Goal: Task Accomplishment & Management: Use online tool/utility

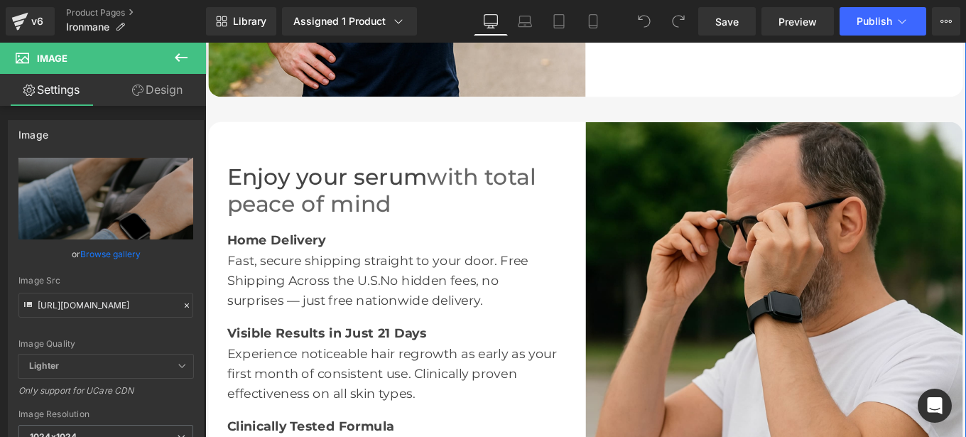
scroll to position [2113, 0]
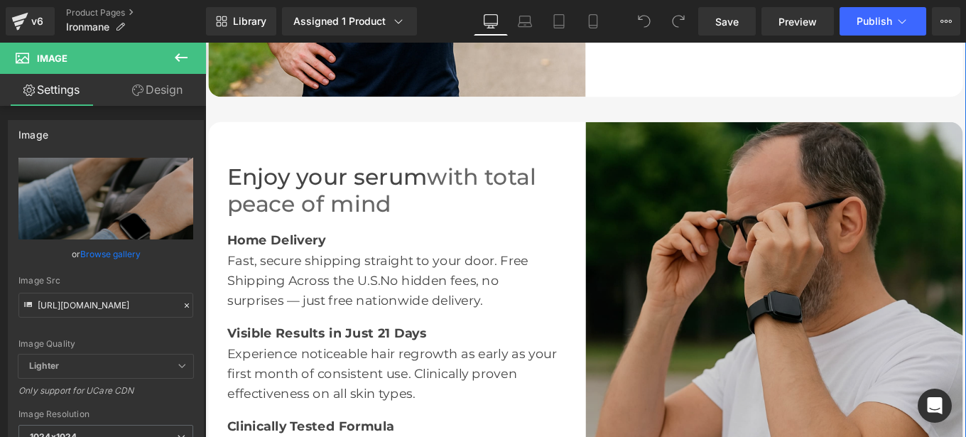
click at [819, 300] on img at bounding box center [848, 345] width 426 height 426
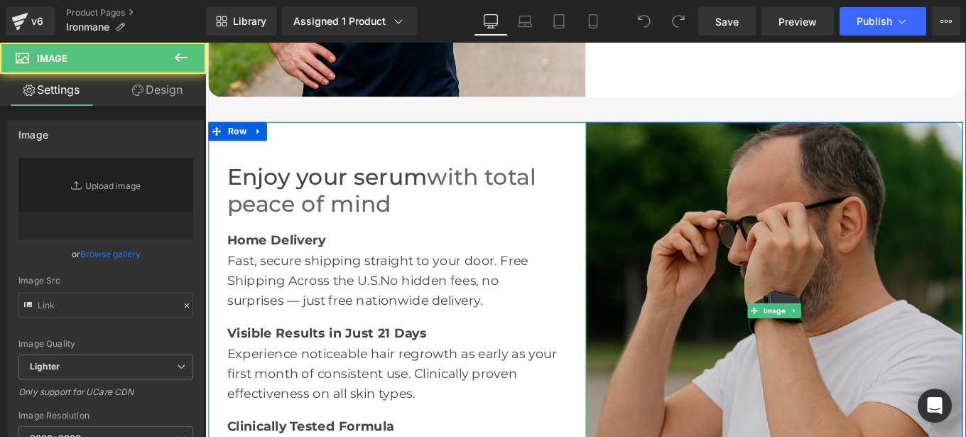
type input "[URL][DOMAIN_NAME]"
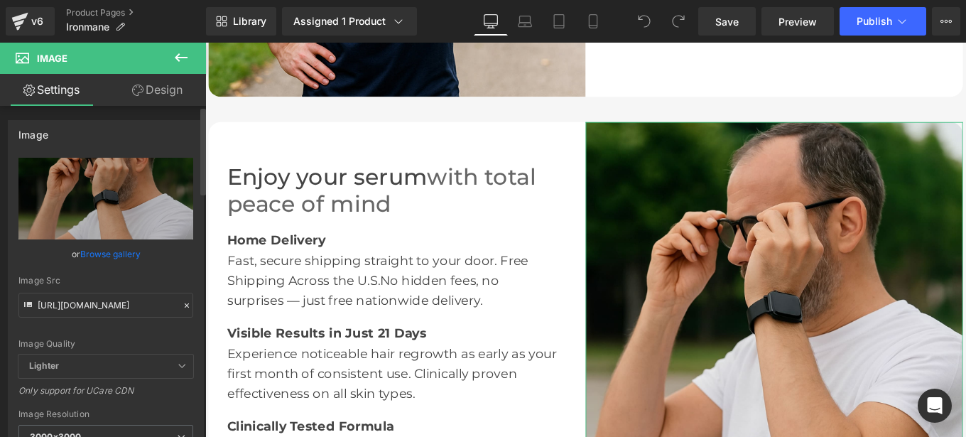
click at [182, 307] on icon at bounding box center [187, 305] width 10 height 10
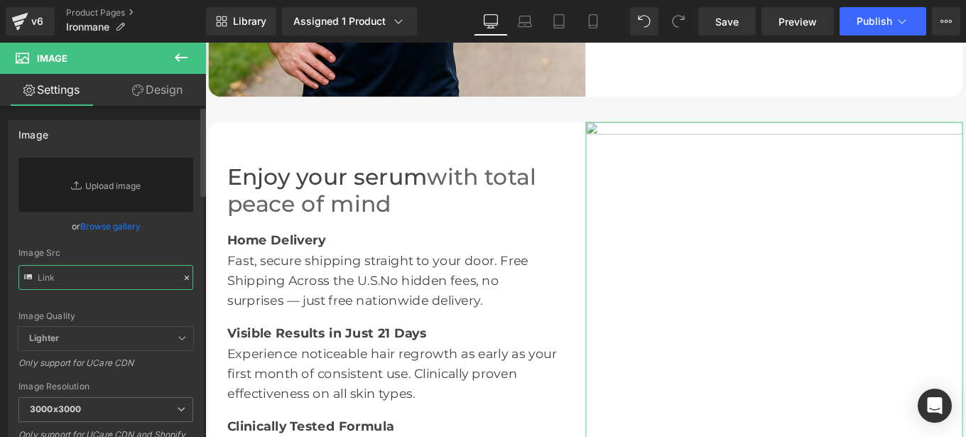
click at [78, 282] on input "text" at bounding box center [105, 277] width 175 height 25
paste input "[URL][DOMAIN_NAME]"
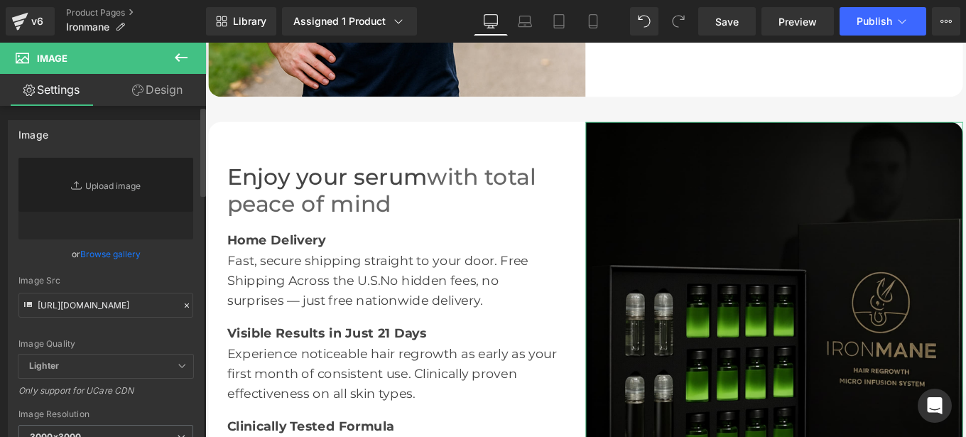
scroll to position [0, 0]
click at [193, 286] on div "[URL][DOMAIN_NAME] Replace Image Upload image or Browse gallery Image Src [URL]…" at bounding box center [106, 342] width 195 height 368
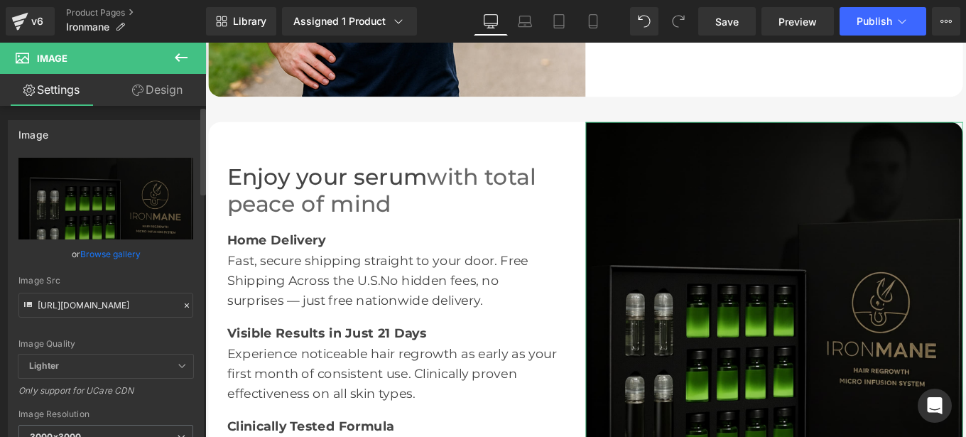
type input "[URL][DOMAIN_NAME]"
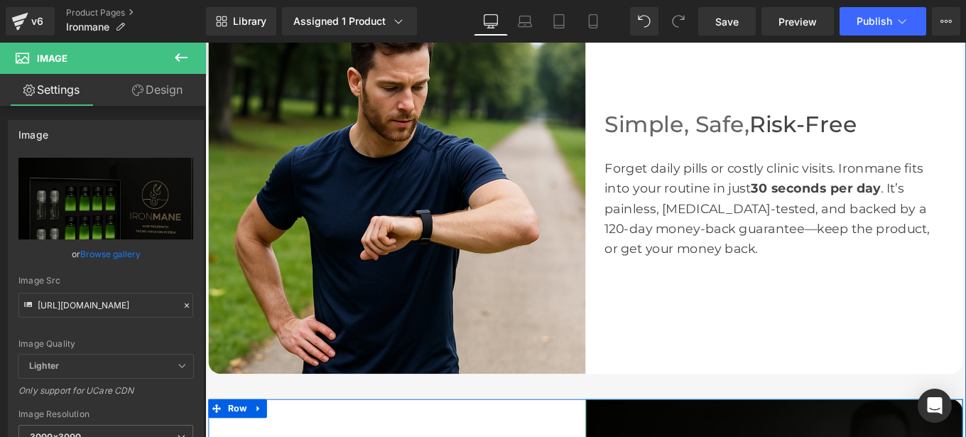
scroll to position [1799, 0]
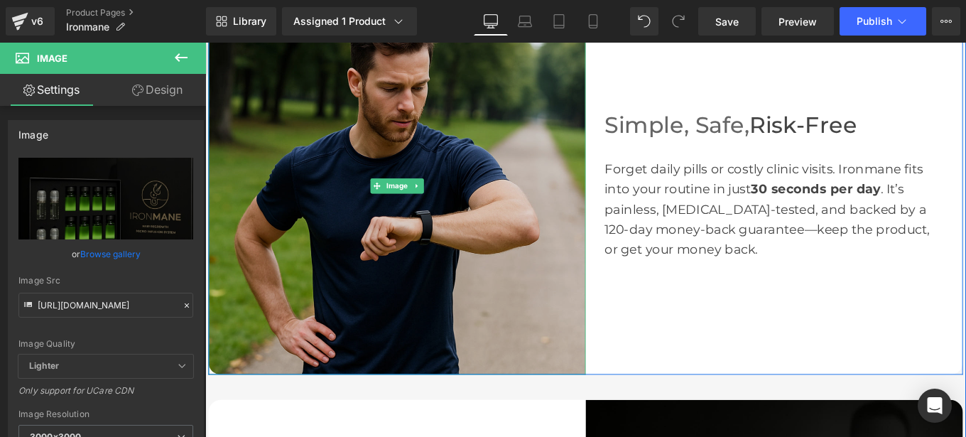
click at [494, 182] on img at bounding box center [422, 204] width 426 height 426
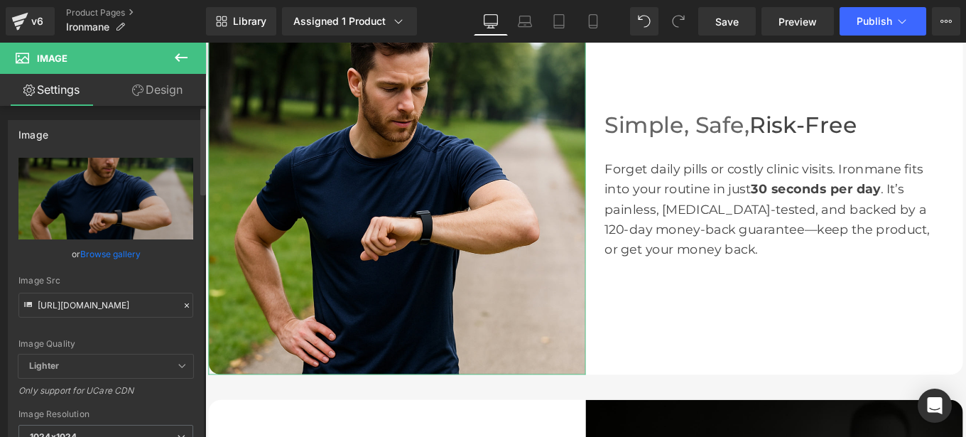
click at [182, 305] on icon at bounding box center [187, 305] width 10 height 10
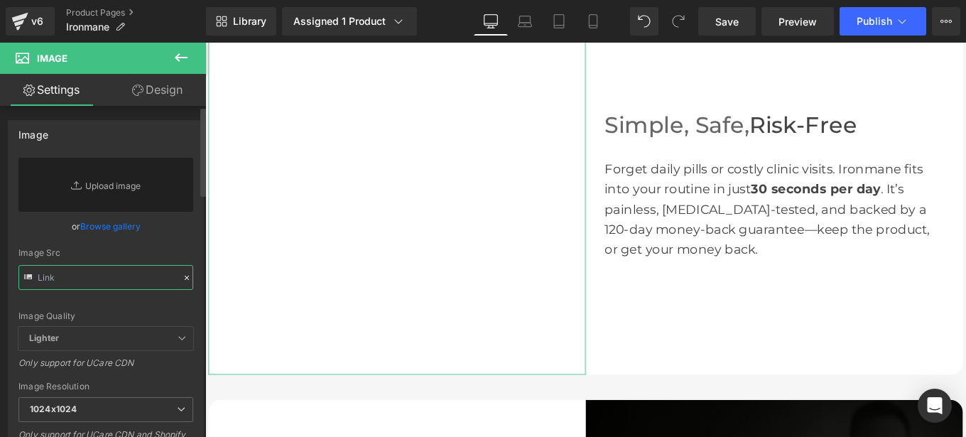
click at [97, 276] on input "text" at bounding box center [105, 277] width 175 height 25
paste input "[URL][DOMAIN_NAME]"
click at [199, 261] on div "Image [URL][DOMAIN_NAME] Replace Image Upload image or Browse gallery Image Src…" at bounding box center [106, 303] width 212 height 389
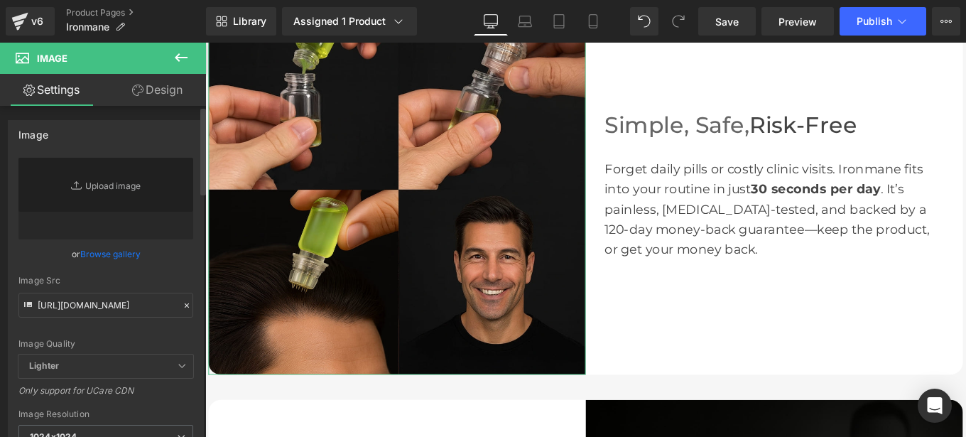
scroll to position [0, 0]
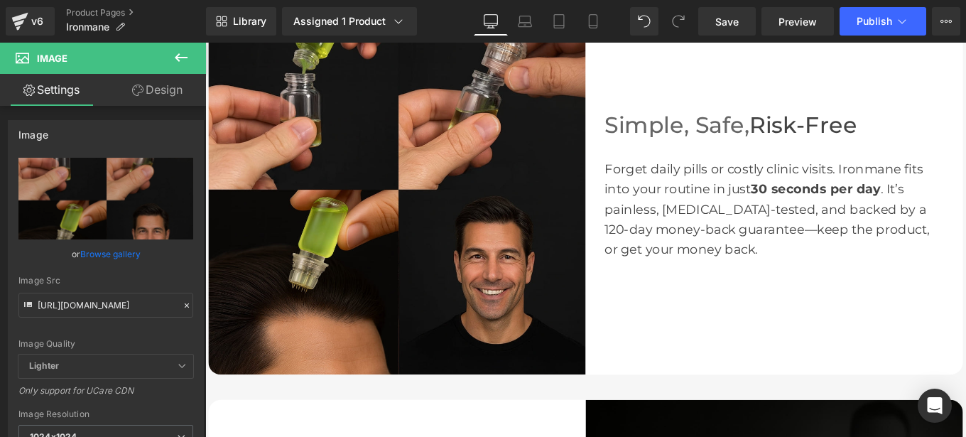
type input "[URL][DOMAIN_NAME]"
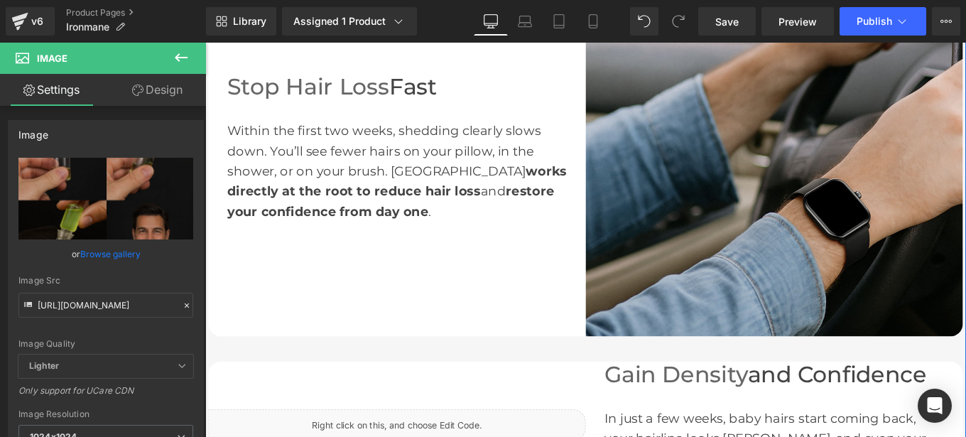
scroll to position [792, 0]
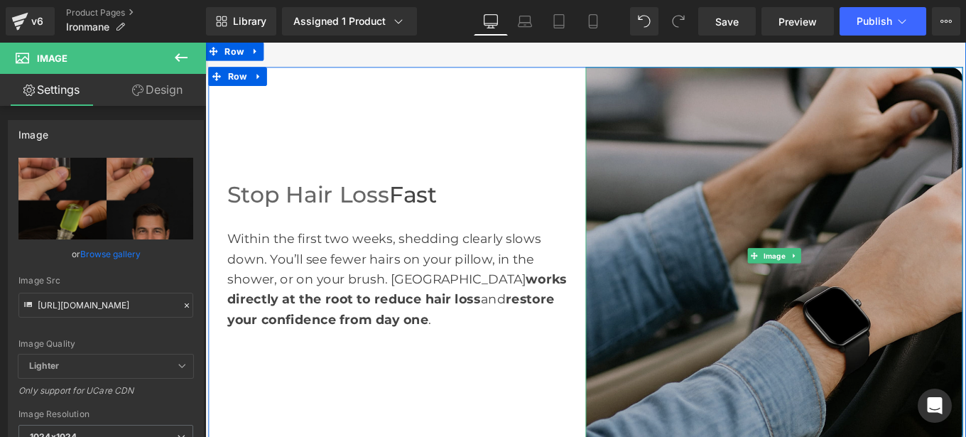
click at [803, 206] on img at bounding box center [848, 283] width 426 height 426
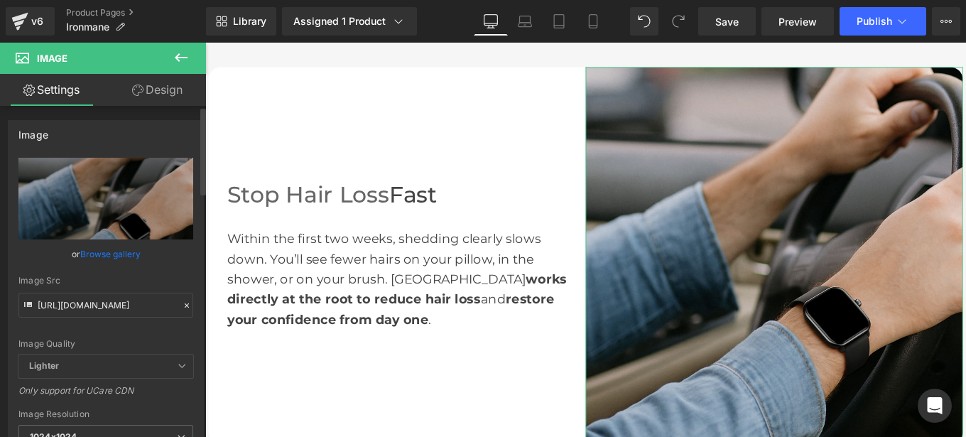
click at [185, 311] on div at bounding box center [186, 306] width 13 height 16
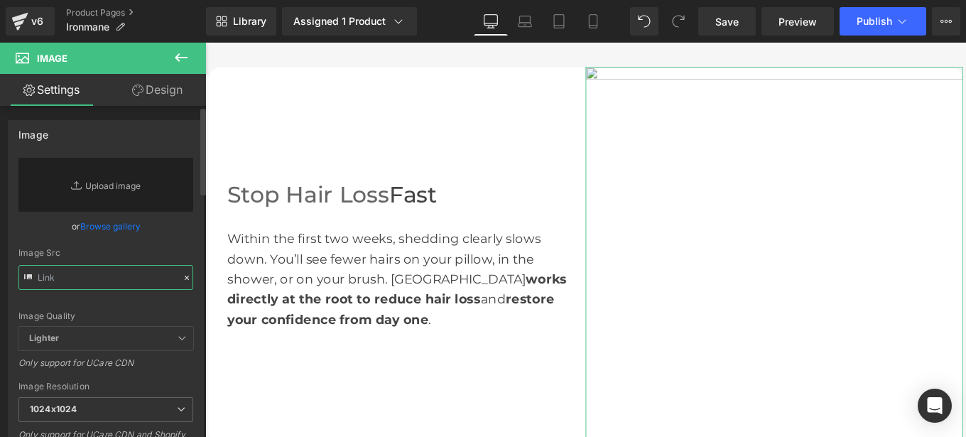
click at [121, 274] on input "text" at bounding box center [105, 277] width 175 height 25
paste input "[URL][DOMAIN_NAME]"
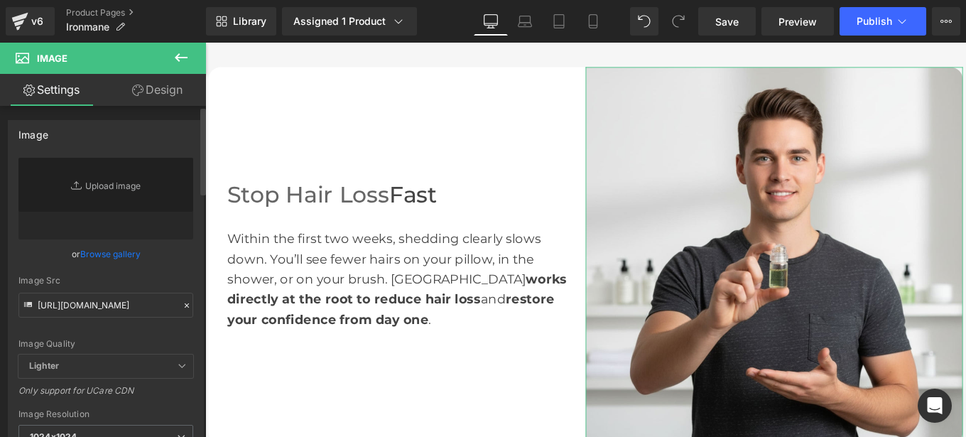
scroll to position [0, 0]
click at [199, 262] on div "Image [URL][DOMAIN_NAME] Replace Image Upload image or Browse gallery Image Src…" at bounding box center [106, 317] width 212 height 417
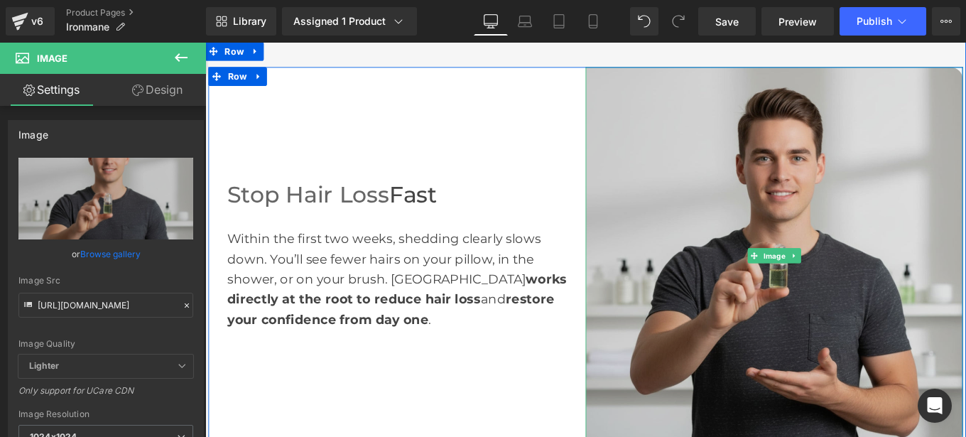
type input "[URL][DOMAIN_NAME]"
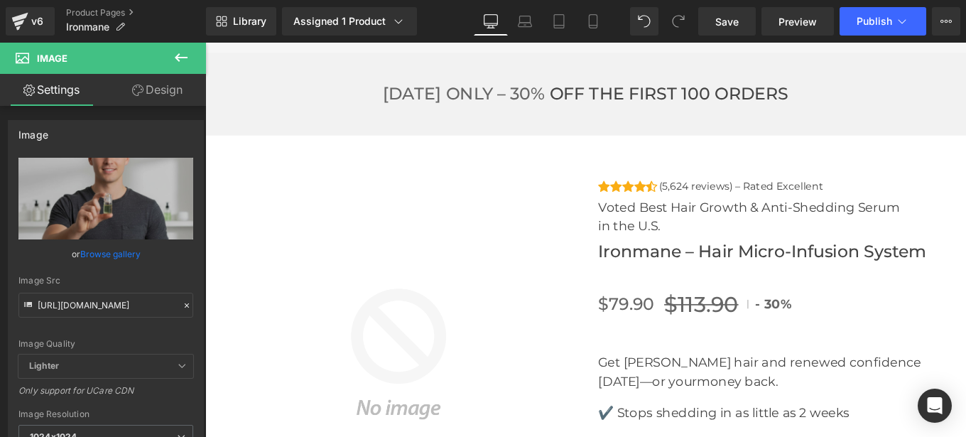
scroll to position [4654, 0]
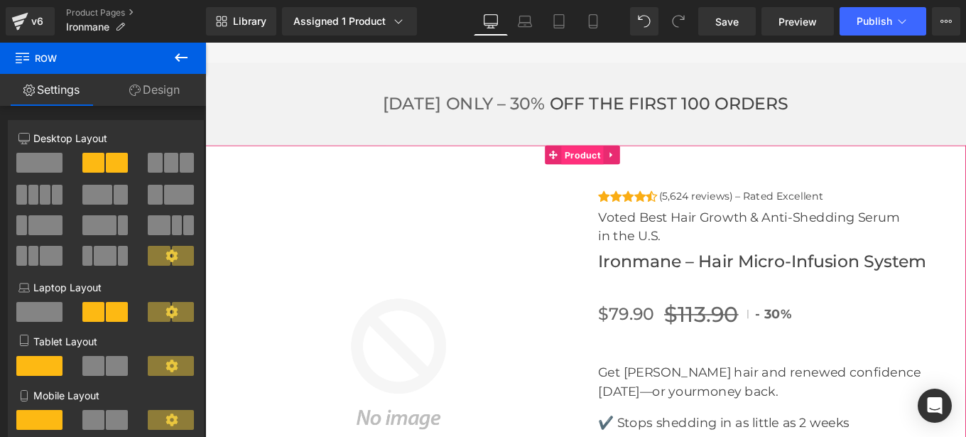
click at [622, 159] on span "Product" at bounding box center [631, 169] width 48 height 21
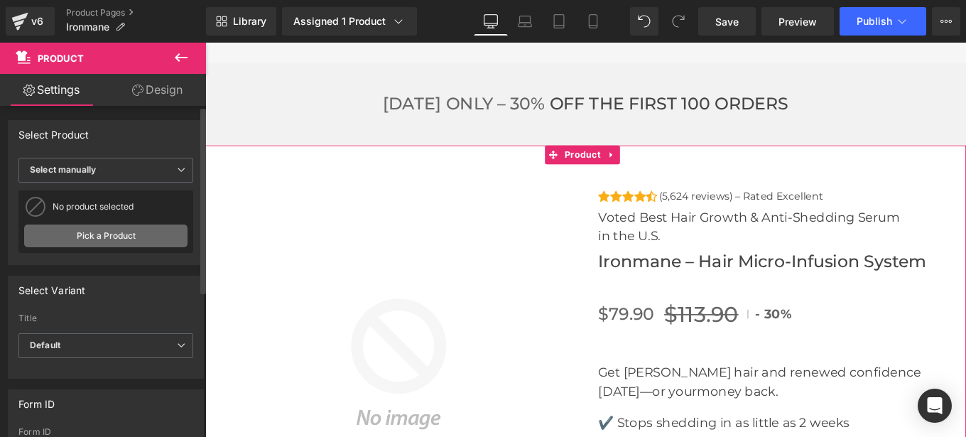
click at [91, 234] on link "Pick a Product" at bounding box center [105, 235] width 163 height 23
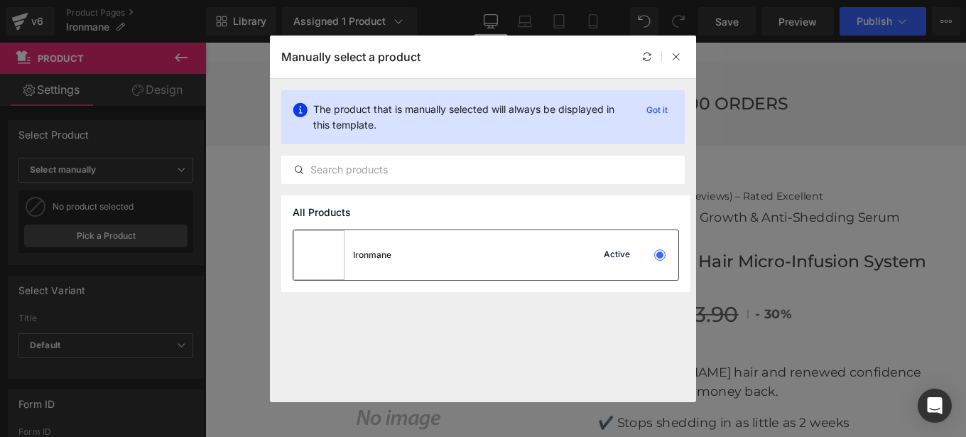
click at [477, 255] on div "Ironmane Active" at bounding box center [485, 255] width 385 height 50
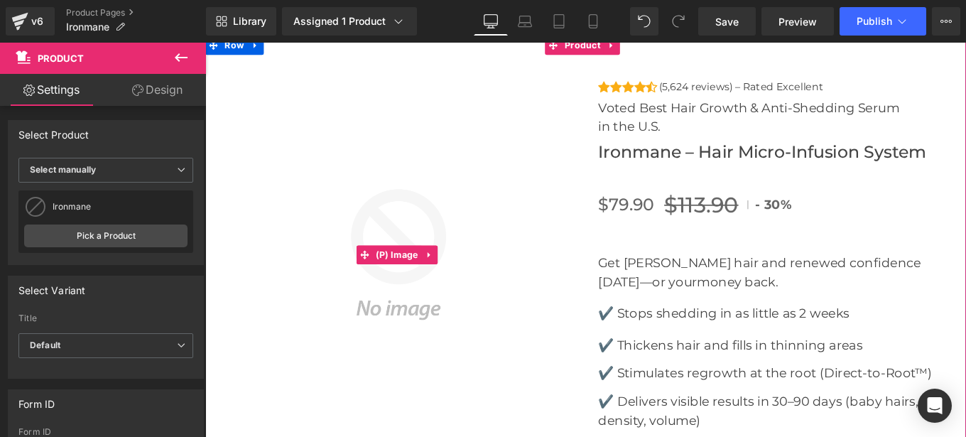
scroll to position [4778, 0]
click at [433, 271] on span "(P) Image" at bounding box center [422, 281] width 55 height 21
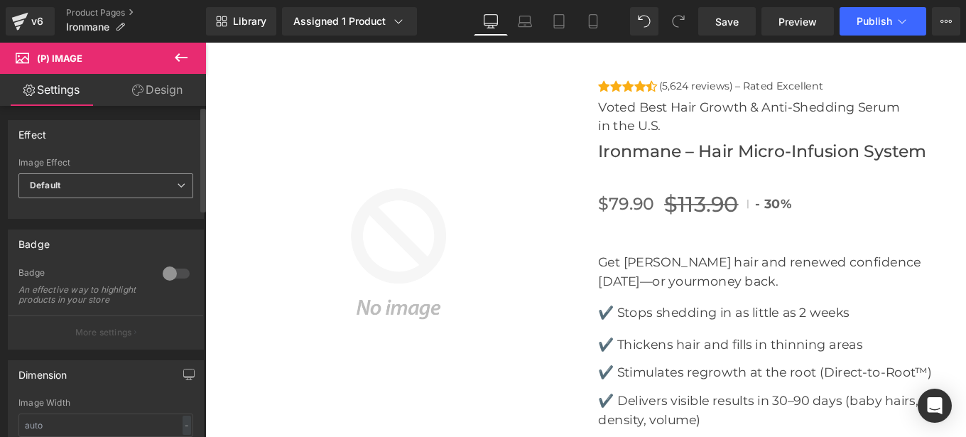
click at [161, 175] on span "Default" at bounding box center [105, 185] width 175 height 25
click at [170, 150] on div "Effect Default Zoom Hover Image Effect Default Default Zoom Hover last Image Ho…" at bounding box center [106, 169] width 196 height 99
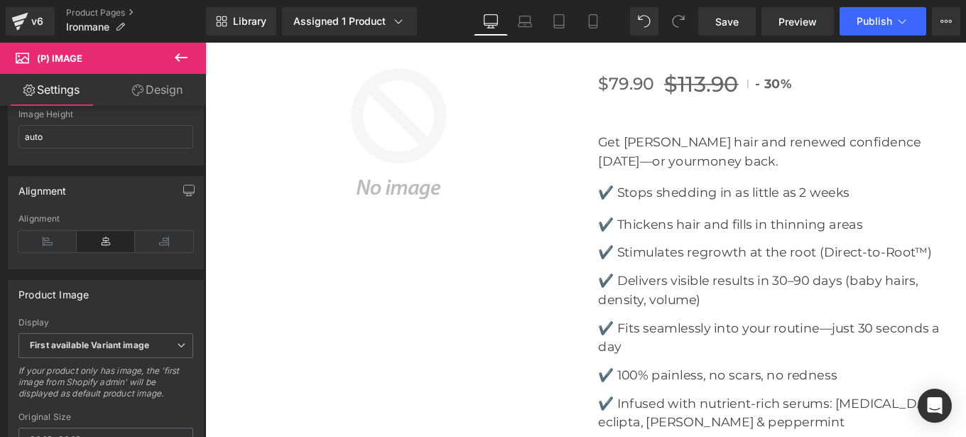
scroll to position [342, 0]
click at [192, 57] on button at bounding box center [181, 58] width 50 height 31
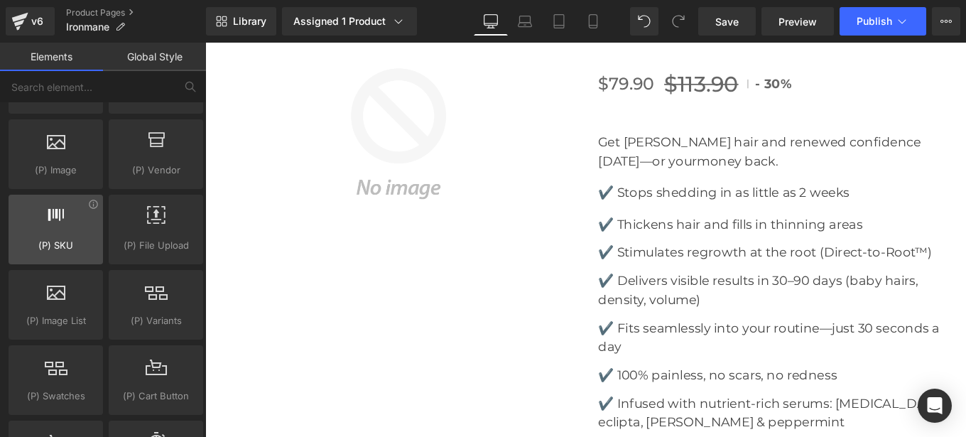
scroll to position [1529, 0]
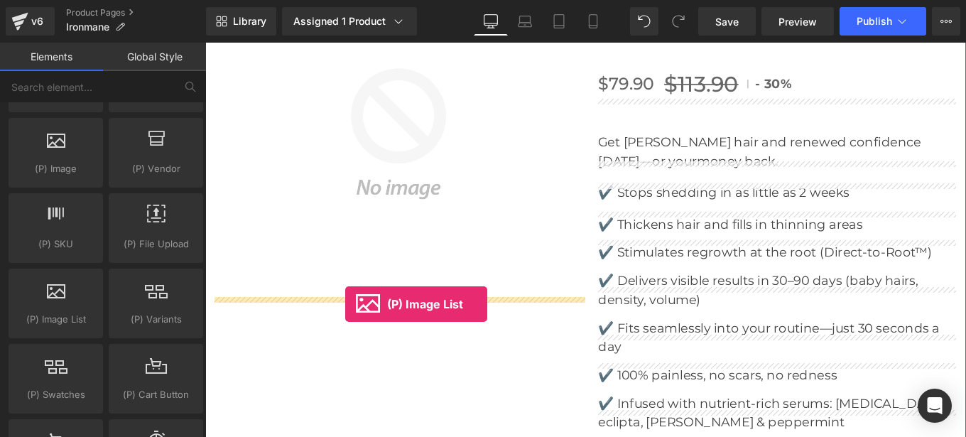
drag, startPoint x: 357, startPoint y: 254, endPoint x: 364, endPoint y: 340, distance: 86.9
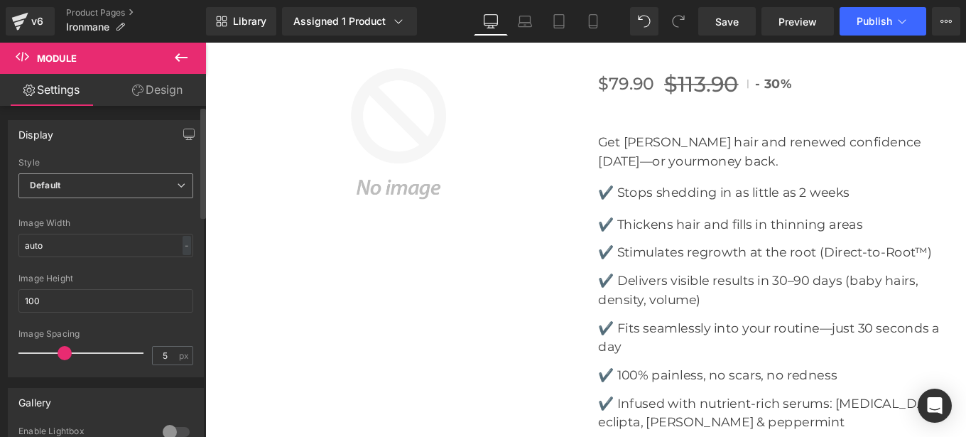
click at [89, 181] on span "Default" at bounding box center [105, 185] width 175 height 25
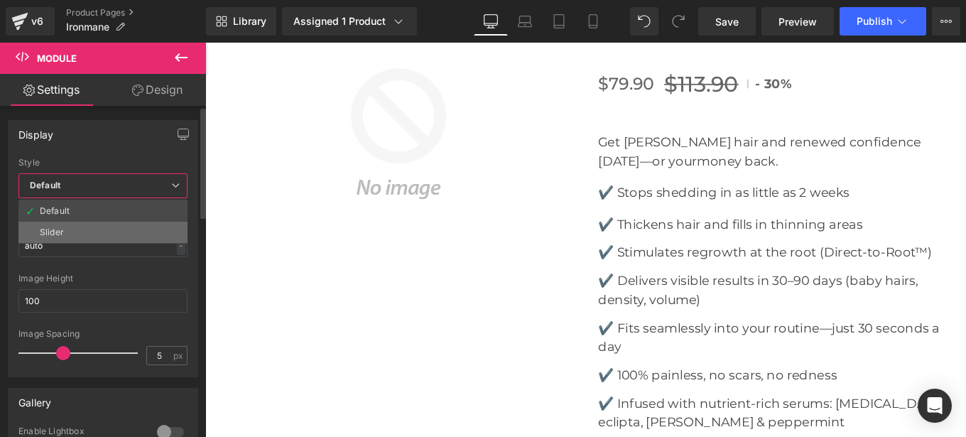
click at [88, 227] on li "Slider" at bounding box center [102, 232] width 169 height 21
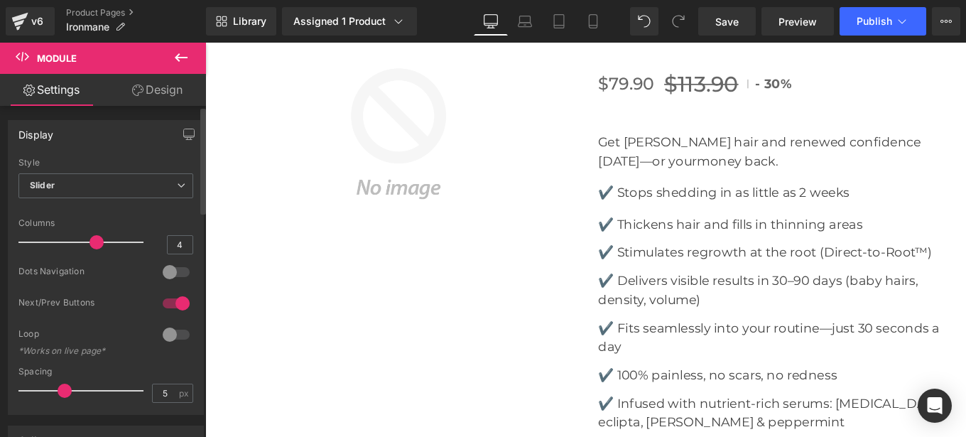
type input "3"
drag, startPoint x: 112, startPoint y: 247, endPoint x: 75, endPoint y: 242, distance: 38.0
click at [75, 242] on span at bounding box center [72, 242] width 14 height 14
click at [161, 303] on div at bounding box center [176, 303] width 34 height 23
click at [178, 274] on div at bounding box center [176, 272] width 34 height 23
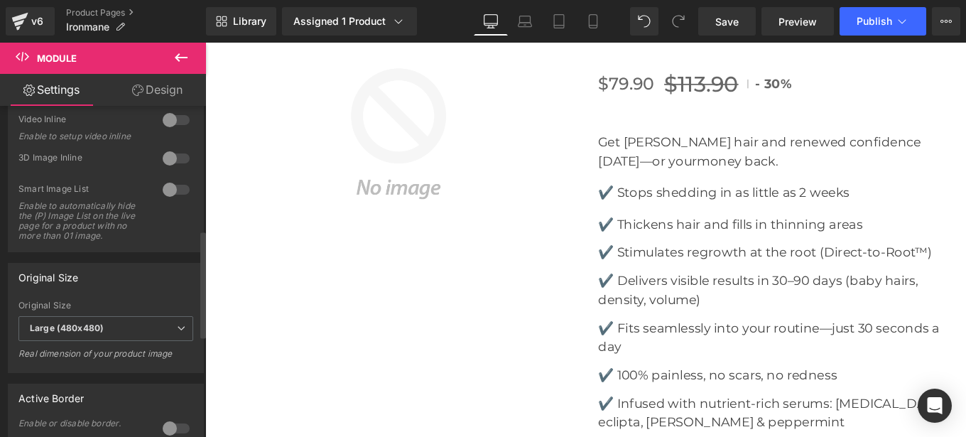
scroll to position [384, 0]
click at [102, 338] on span "Large (480x480)" at bounding box center [105, 325] width 175 height 25
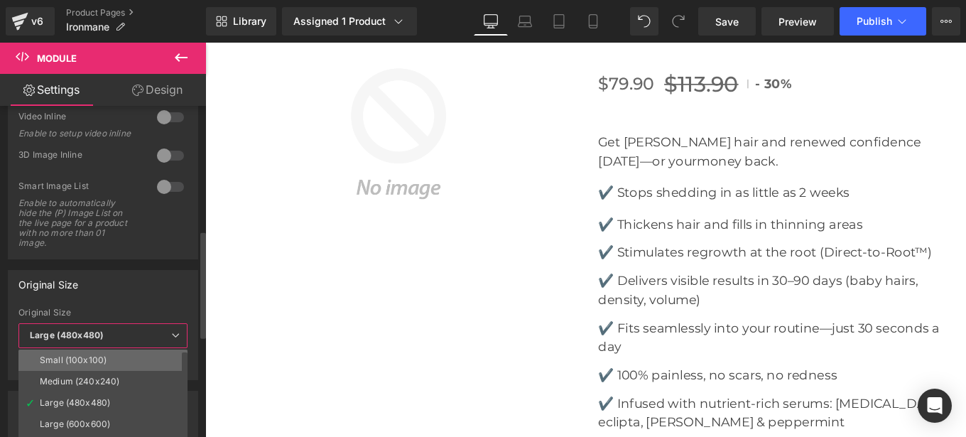
scroll to position [11, 0]
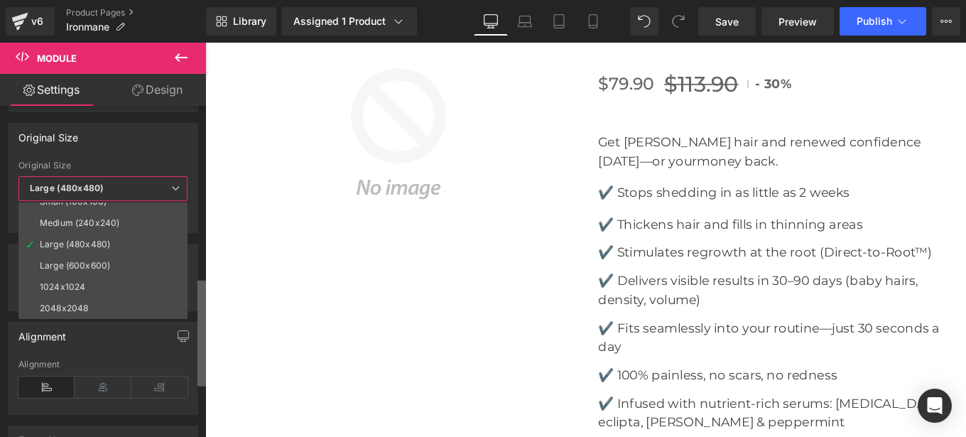
click at [197, 360] on div "Display Default Slider Style Slider Default Slider 3 Columns 3 4 Columns 4 3 Co…" at bounding box center [103, 274] width 206 height 337
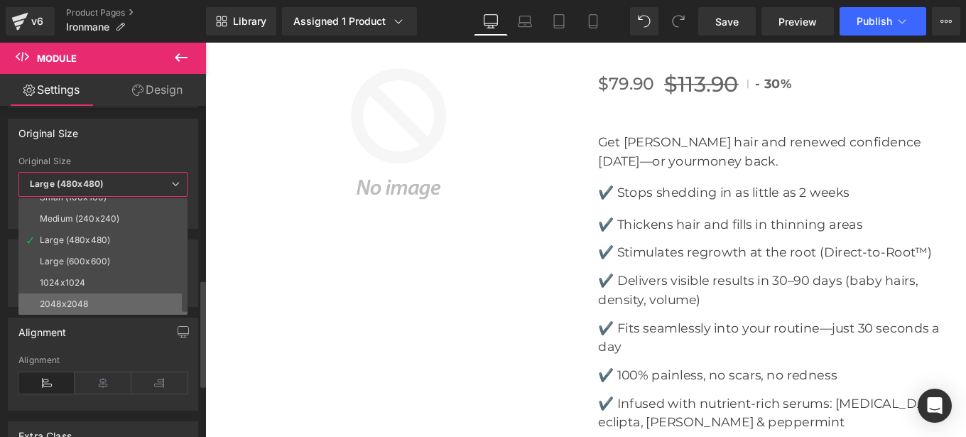
click at [90, 311] on li "2048x2048" at bounding box center [105, 303] width 175 height 21
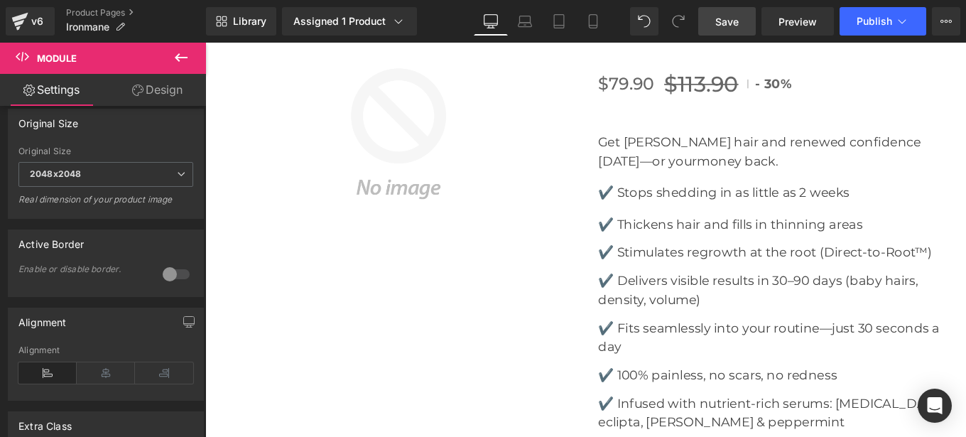
click at [734, 26] on span "Save" at bounding box center [726, 21] width 23 height 15
click at [796, 38] on div "Library Assigned 1 Product Product Preview Ironmane Manage assigned products De…" at bounding box center [586, 21] width 760 height 43
click at [796, 22] on span "Preview" at bounding box center [798, 21] width 38 height 15
click at [413, 273] on img at bounding box center [423, 145] width 423 height 423
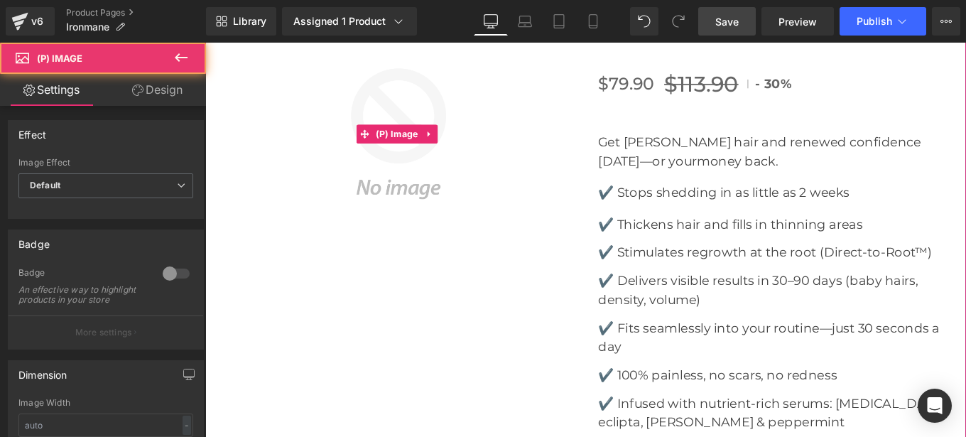
click at [178, 55] on icon at bounding box center [181, 57] width 13 height 9
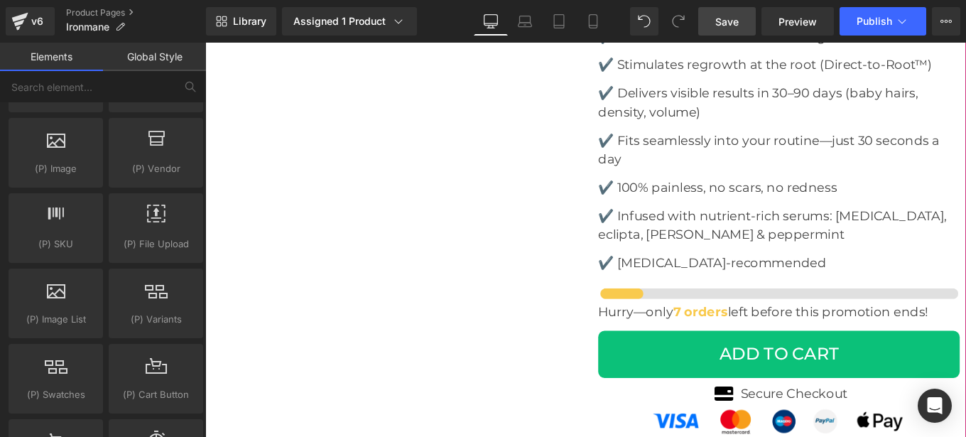
scroll to position [5126, 0]
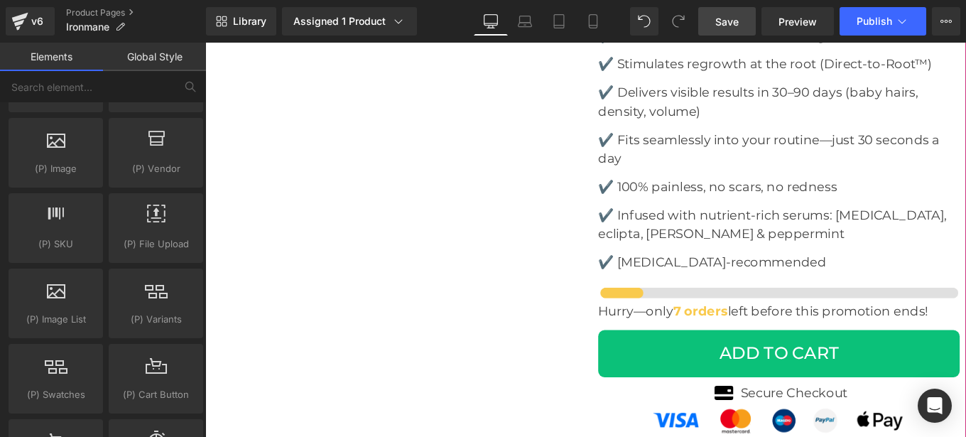
click at [385, 229] on div "Sale Off (P) Image Icon Icon Icon Icon Icon Icon List Hoz (5,624 reviews) – Rat…" at bounding box center [635, 175] width 860 height 979
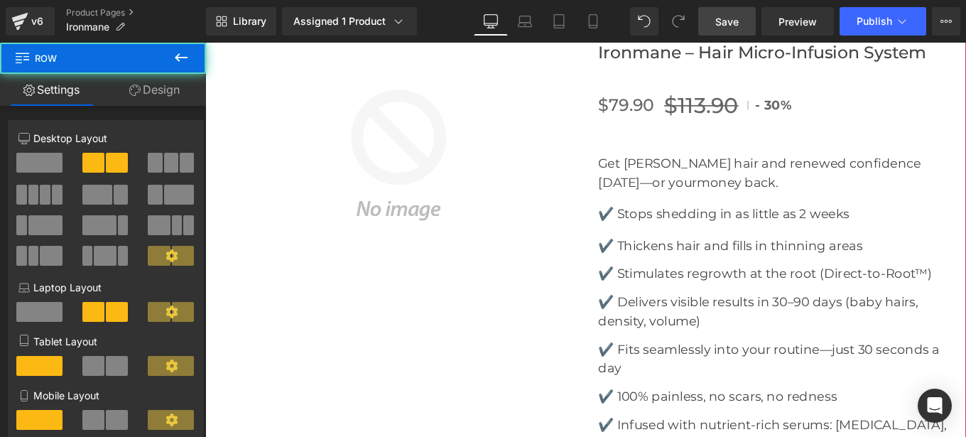
scroll to position [4857, 0]
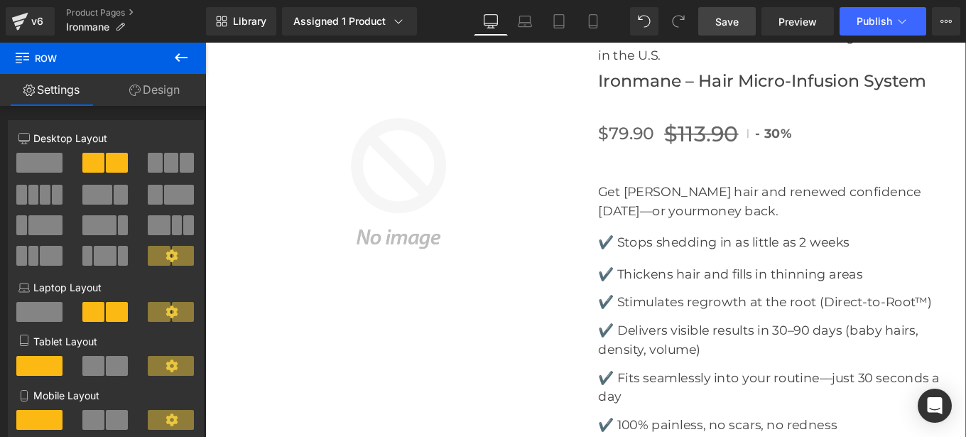
click at [404, 193] on img at bounding box center [423, 202] width 423 height 423
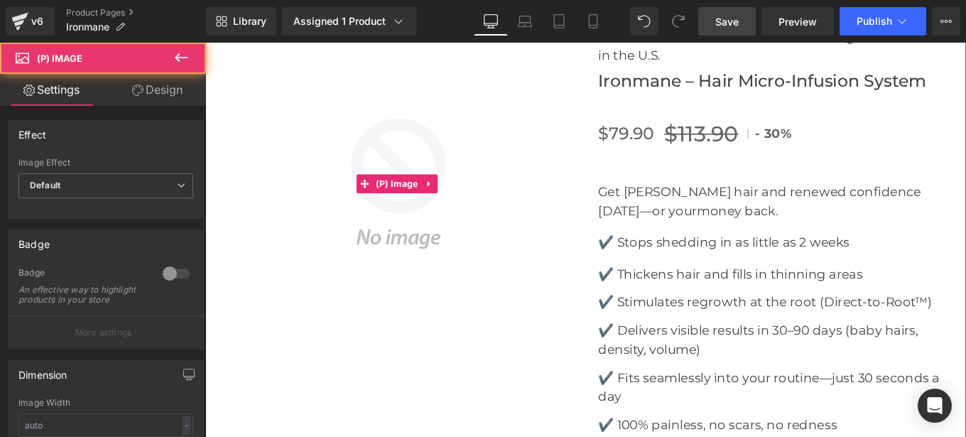
scroll to position [4674, 0]
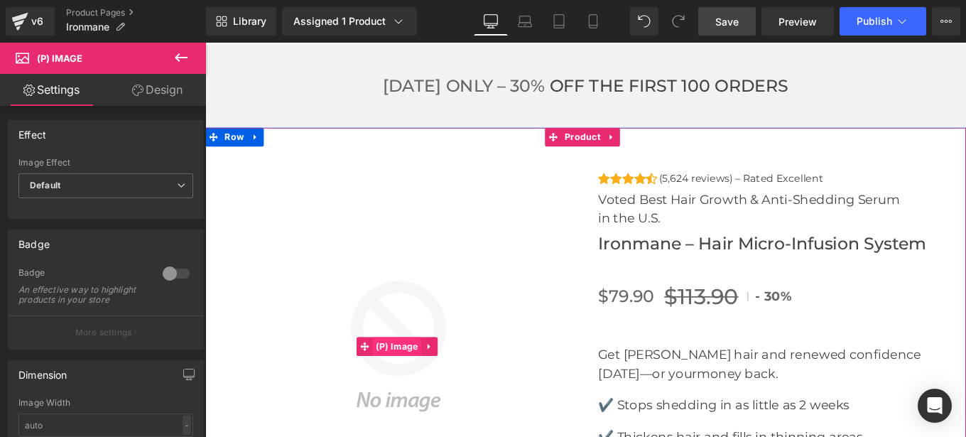
click at [416, 375] on span "(P) Image" at bounding box center [422, 385] width 55 height 21
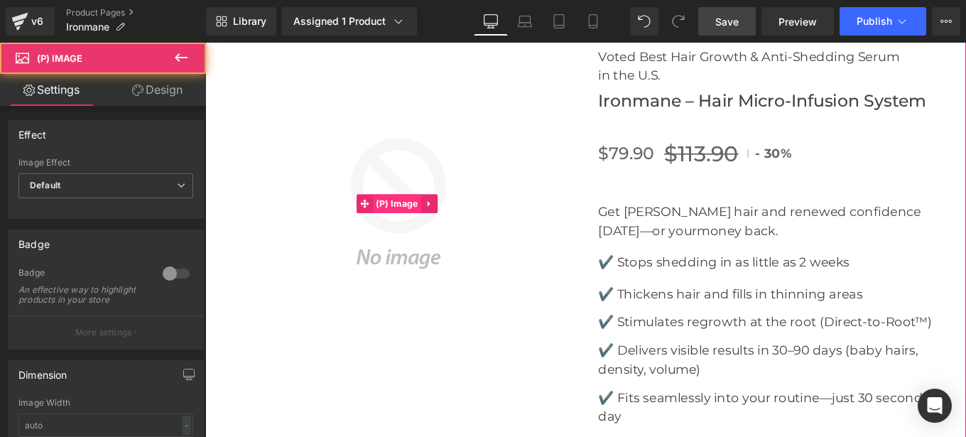
scroll to position [4837, 0]
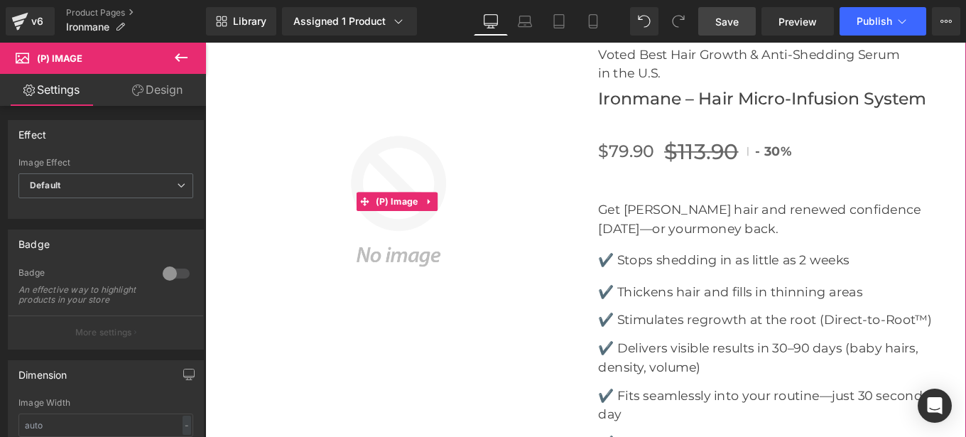
click at [399, 354] on img at bounding box center [423, 222] width 423 height 423
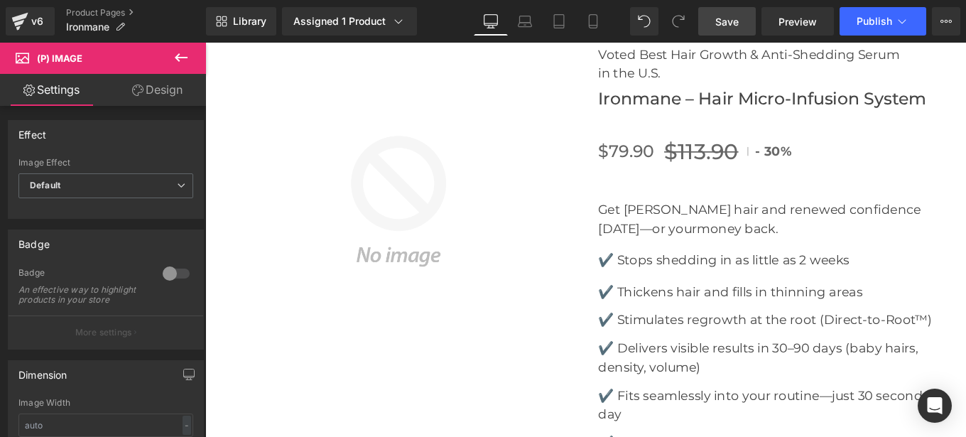
click at [176, 58] on icon at bounding box center [181, 57] width 13 height 9
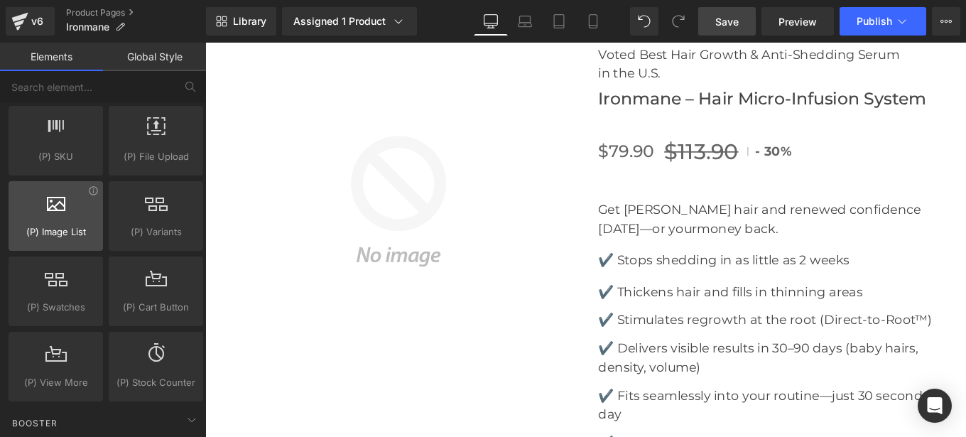
scroll to position [1617, 0]
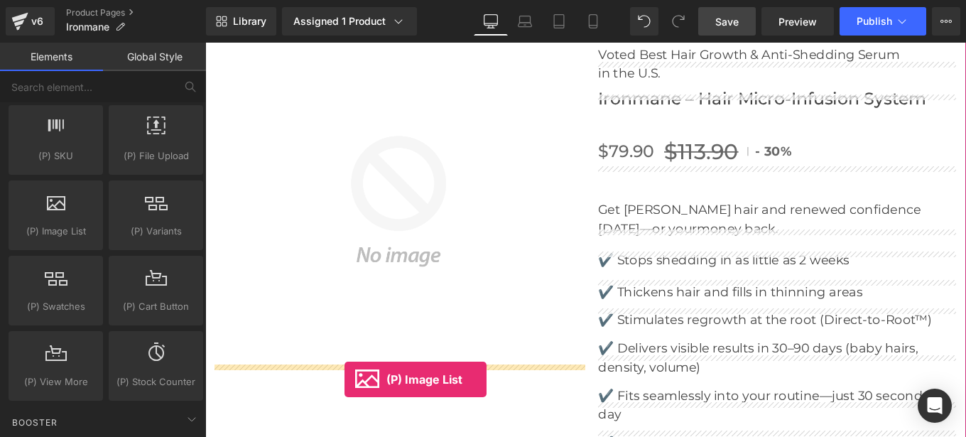
drag, startPoint x: 258, startPoint y: 267, endPoint x: 363, endPoint y: 423, distance: 188.4
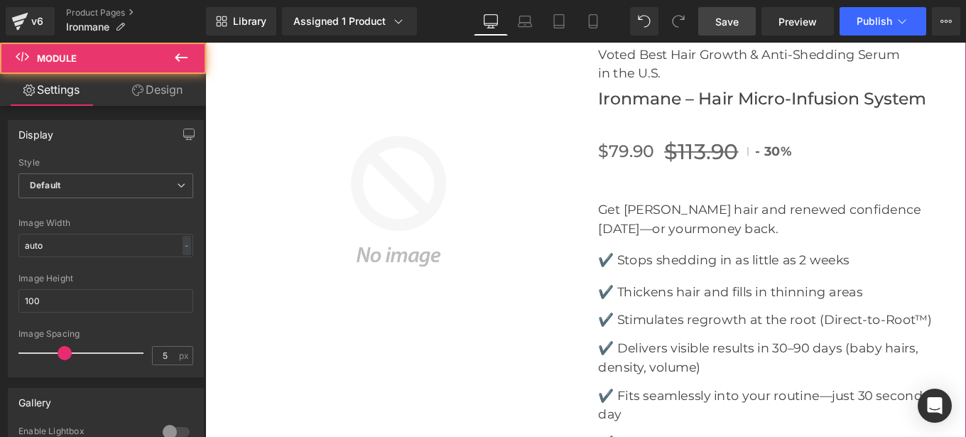
scroll to position [4954, 0]
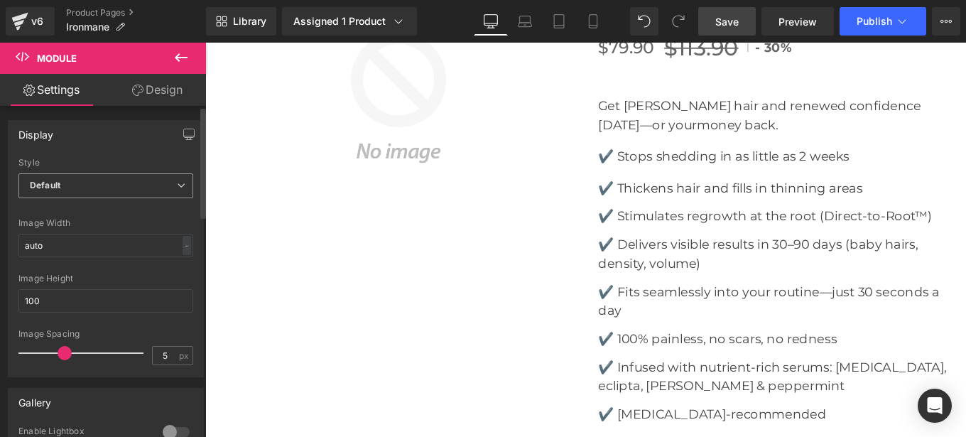
click at [107, 182] on span "Default" at bounding box center [105, 185] width 175 height 25
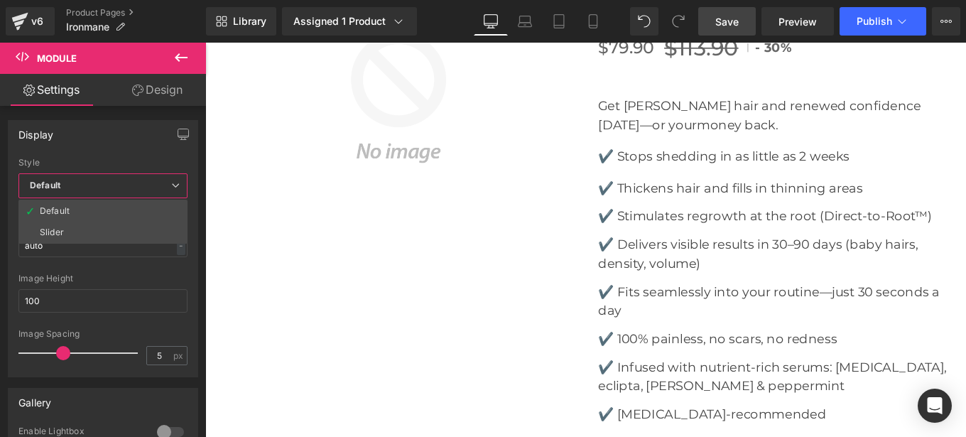
click at [727, 23] on span "Save" at bounding box center [726, 21] width 23 height 15
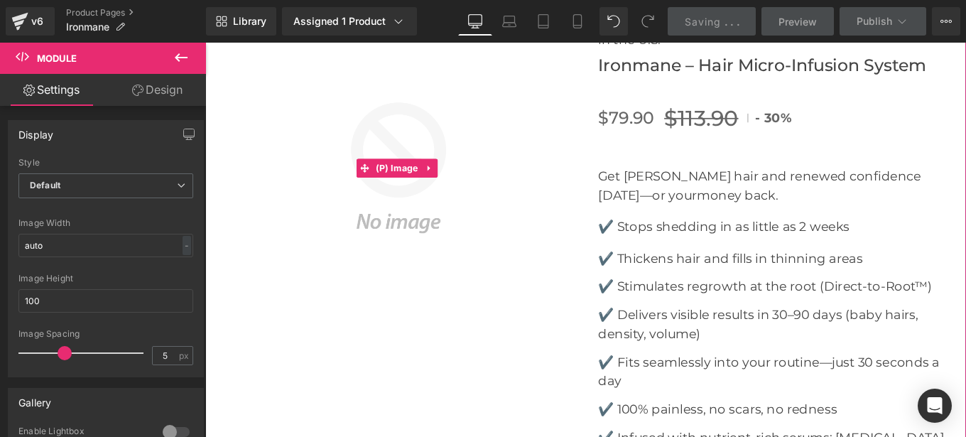
scroll to position [4873, 0]
click at [457, 183] on icon at bounding box center [457, 186] width 3 height 6
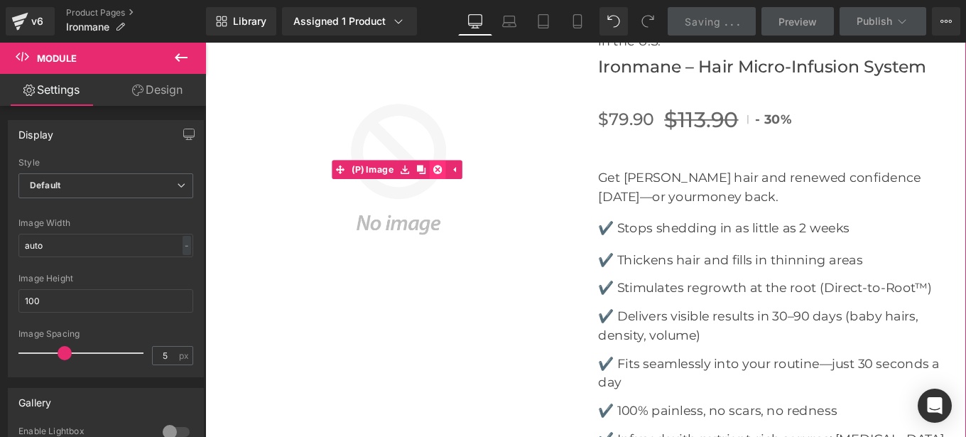
click at [467, 181] on icon at bounding box center [467, 186] width 10 height 10
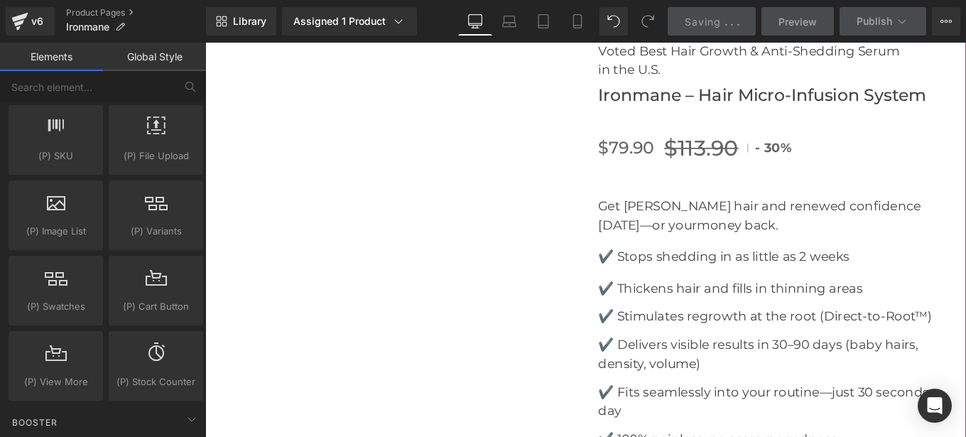
scroll to position [4841, 0]
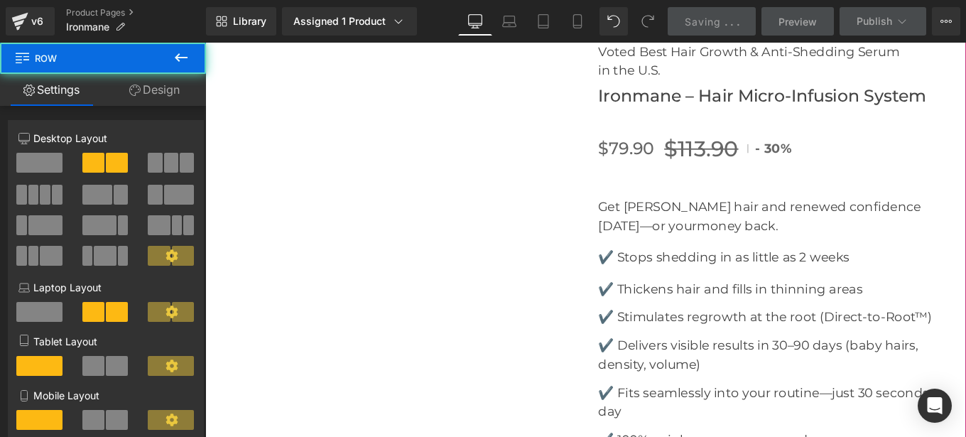
scroll to position [4635, 0]
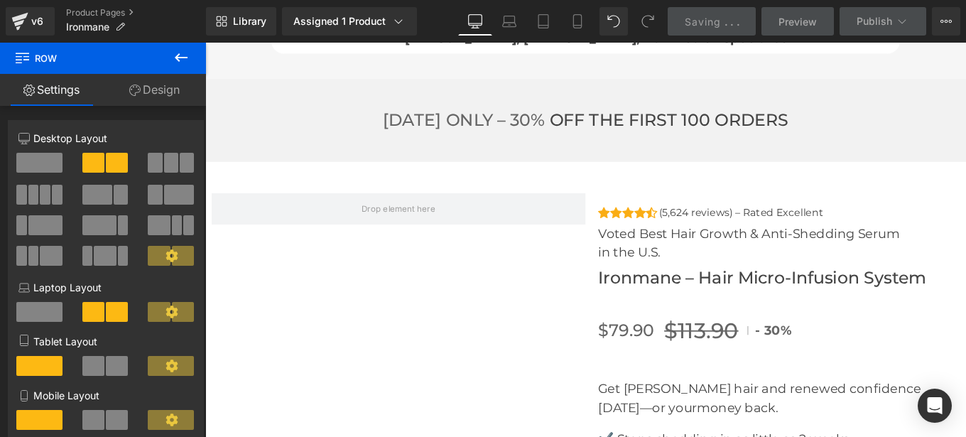
click at [179, 56] on icon at bounding box center [181, 57] width 17 height 17
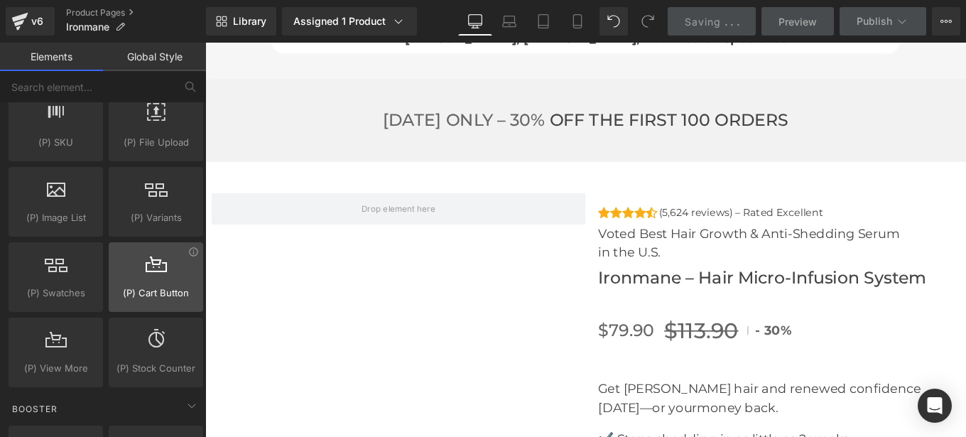
scroll to position [1630, 0]
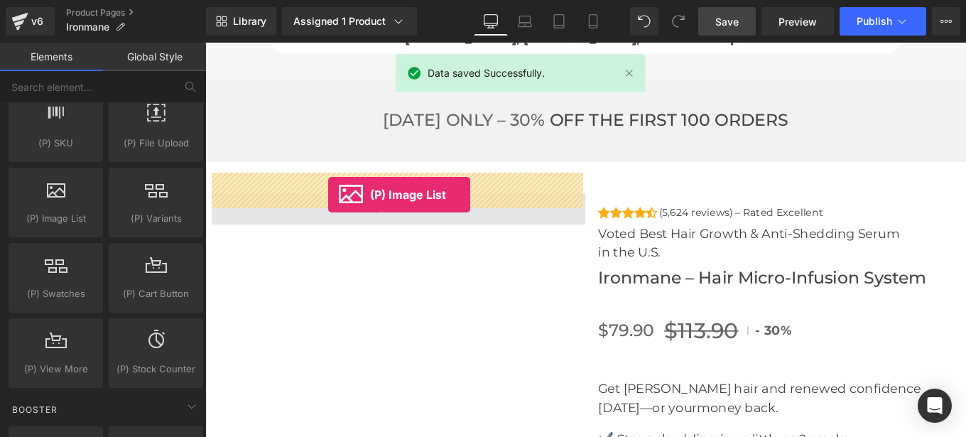
drag, startPoint x: 269, startPoint y: 255, endPoint x: 343, endPoint y: 215, distance: 84.3
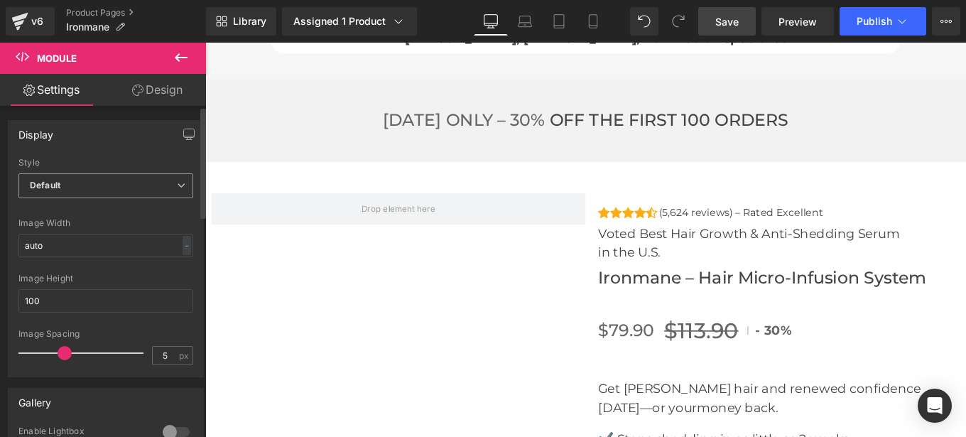
click at [101, 191] on span "Default" at bounding box center [105, 185] width 175 height 25
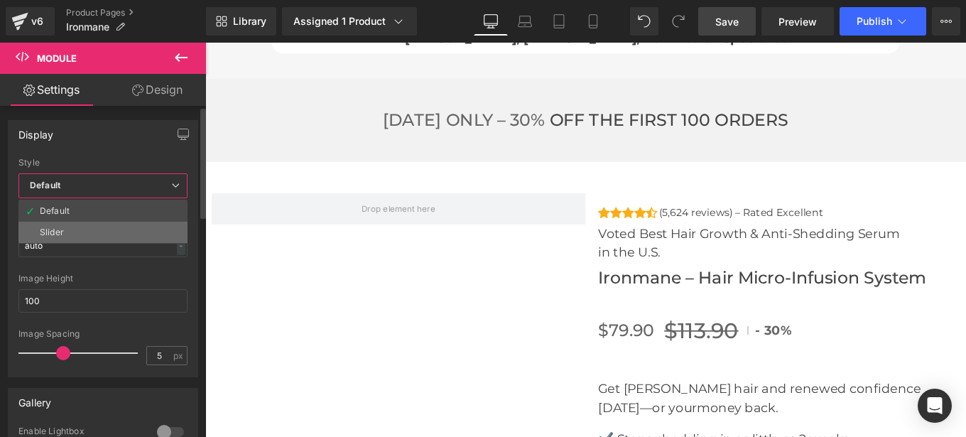
click at [61, 232] on div "Slider" at bounding box center [52, 232] width 24 height 10
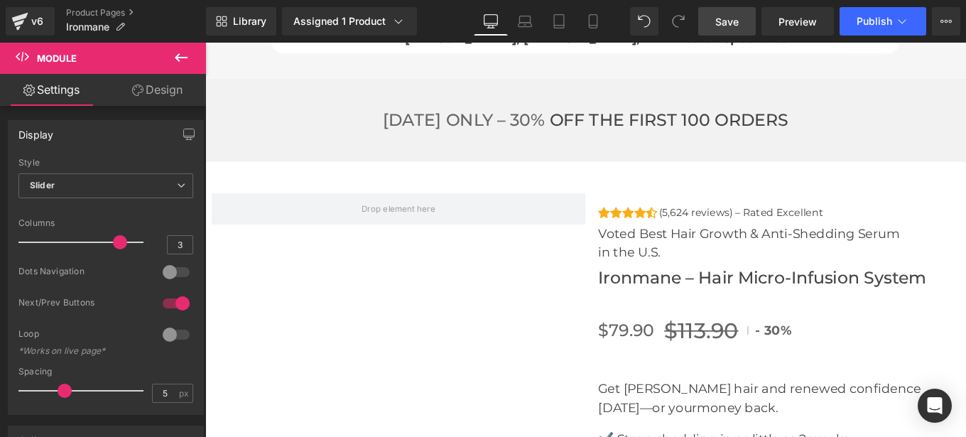
type input "1"
drag, startPoint x: 112, startPoint y: 242, endPoint x: -14, endPoint y: 241, distance: 126.5
click at [0, 241] on html "(P) Image List You are previewing how the will restyle your page. You can not e…" at bounding box center [483, 218] width 966 height 437
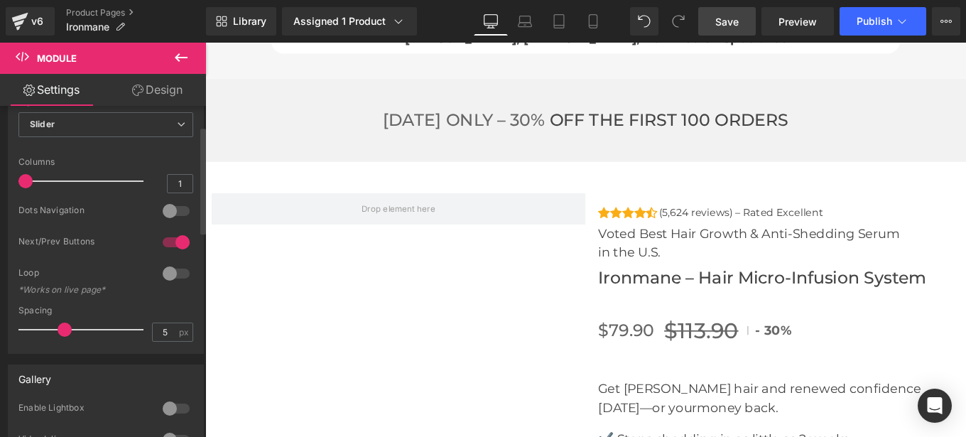
scroll to position [62, 0]
click at [159, 243] on div at bounding box center [176, 241] width 34 height 23
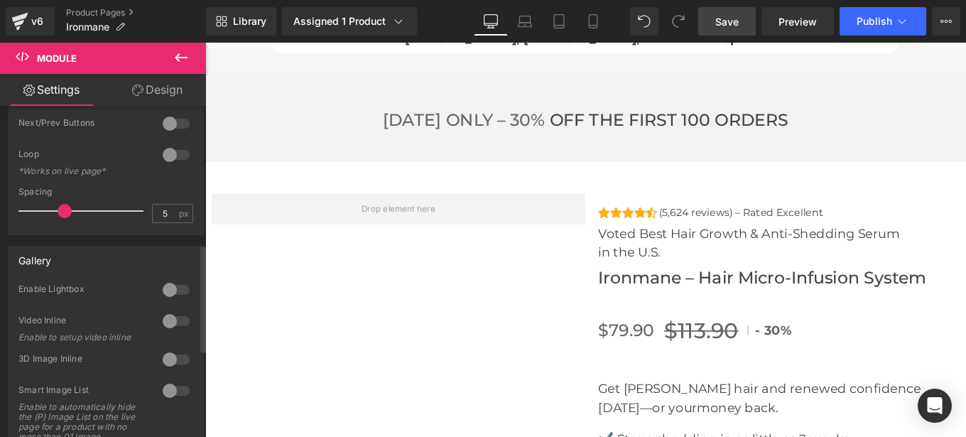
scroll to position [556, 0]
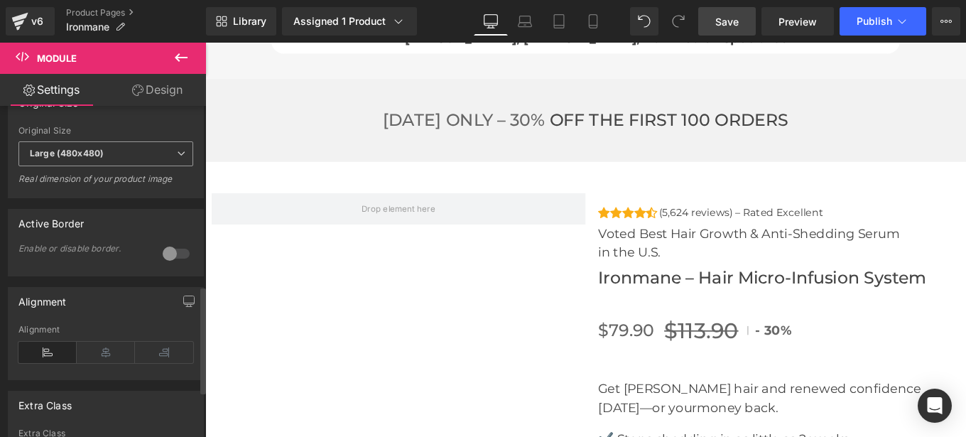
click at [99, 158] on b "Large (480x480)" at bounding box center [67, 153] width 74 height 11
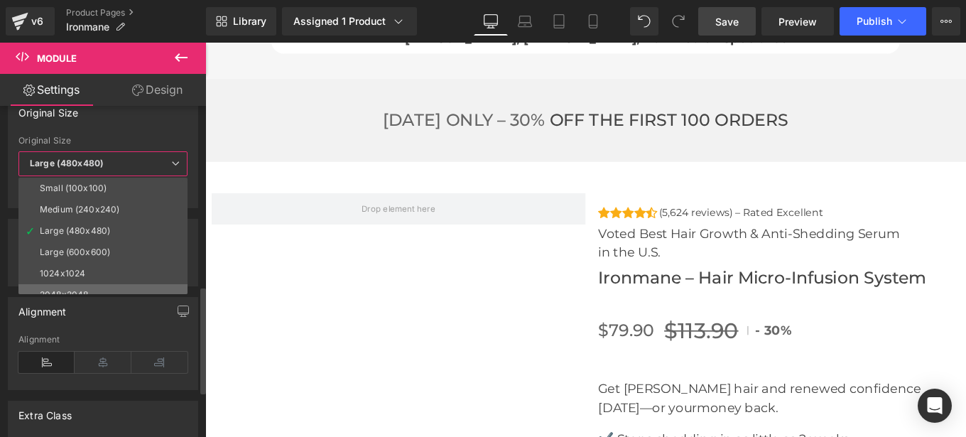
click at [74, 287] on li "2048x2048" at bounding box center [105, 294] width 175 height 21
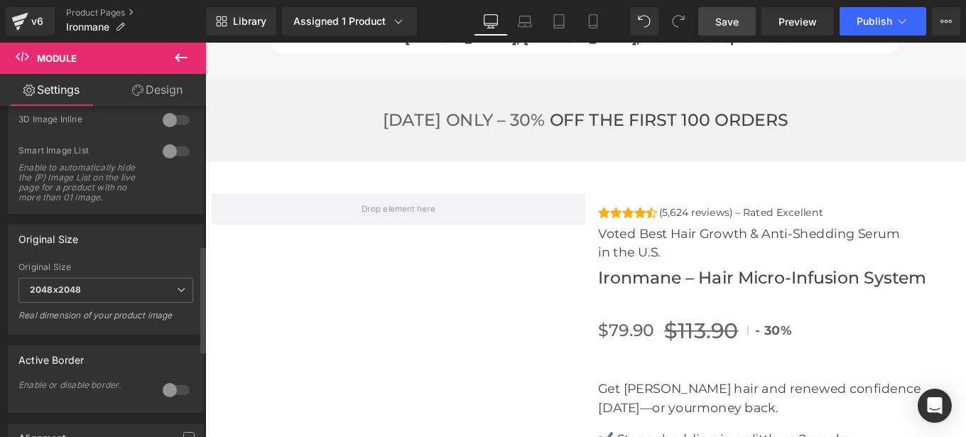
scroll to position [415, 0]
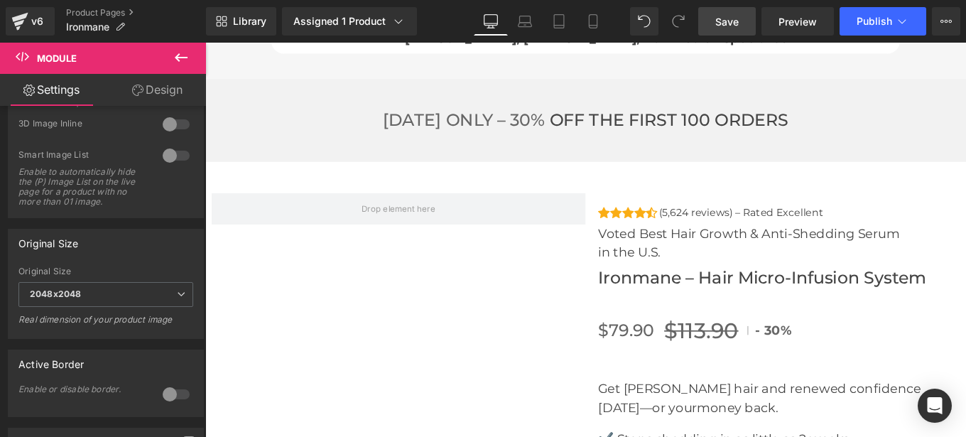
click at [175, 60] on icon at bounding box center [181, 57] width 17 height 17
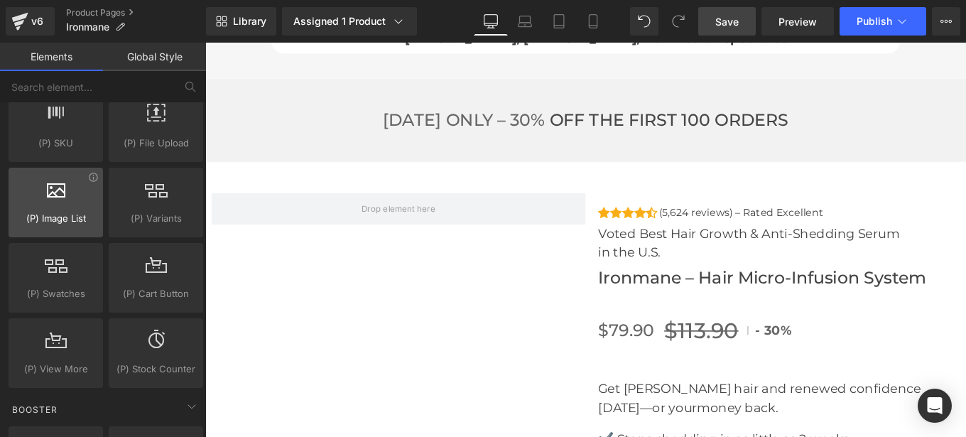
drag, startPoint x: 224, startPoint y: 240, endPoint x: 72, endPoint y: 138, distance: 183.2
click at [43, 213] on div "(P) Image List products, goods, sells, images, photos, thumbnails, lists" at bounding box center [56, 203] width 94 height 70
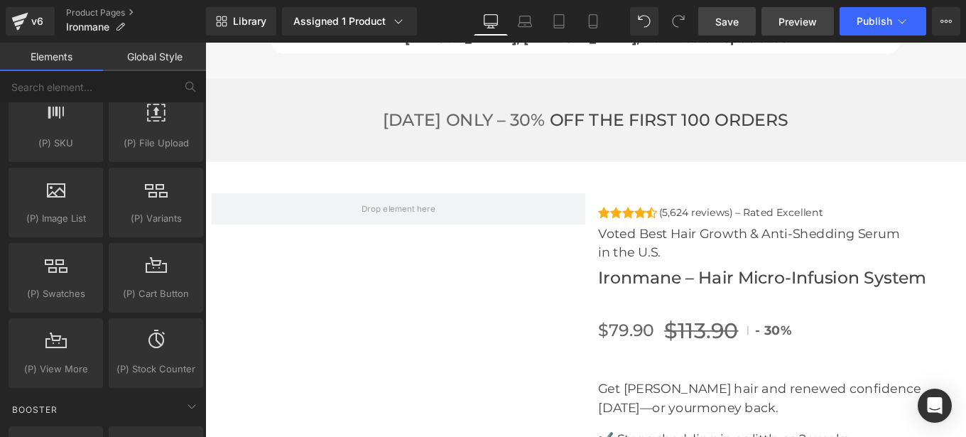
click at [786, 25] on span "Preview" at bounding box center [798, 21] width 38 height 15
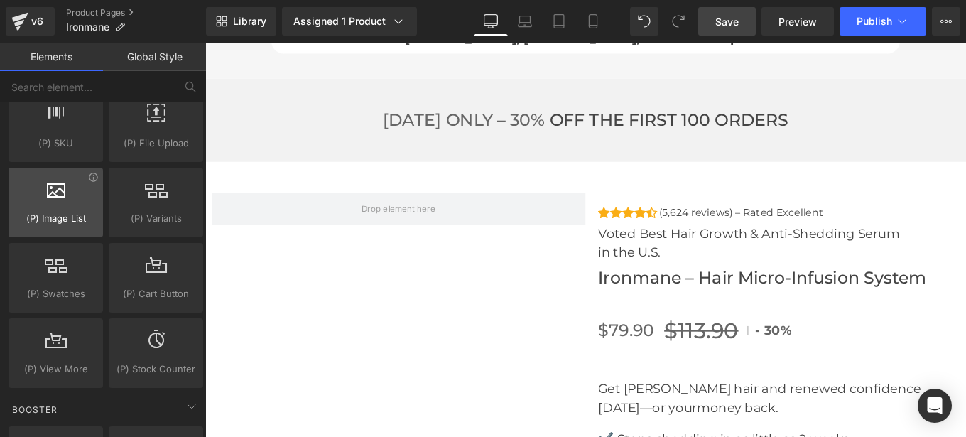
drag, startPoint x: 129, startPoint y: 227, endPoint x: 46, endPoint y: 216, distance: 83.9
click at [46, 216] on span "(P) Image List" at bounding box center [56, 218] width 86 height 15
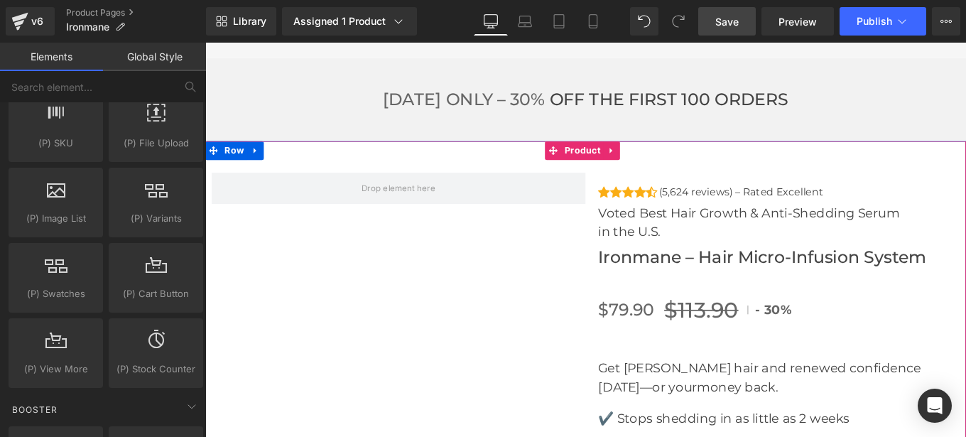
scroll to position [4657, 0]
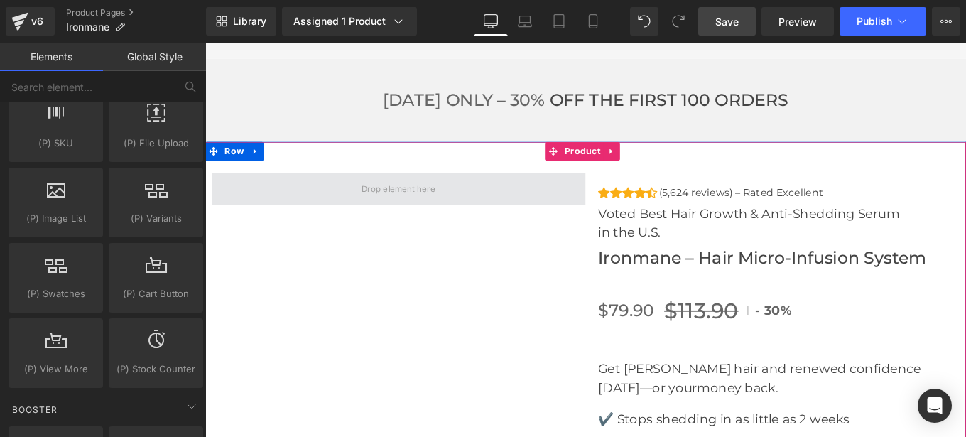
click at [455, 197] on span at bounding box center [423, 208] width 93 height 22
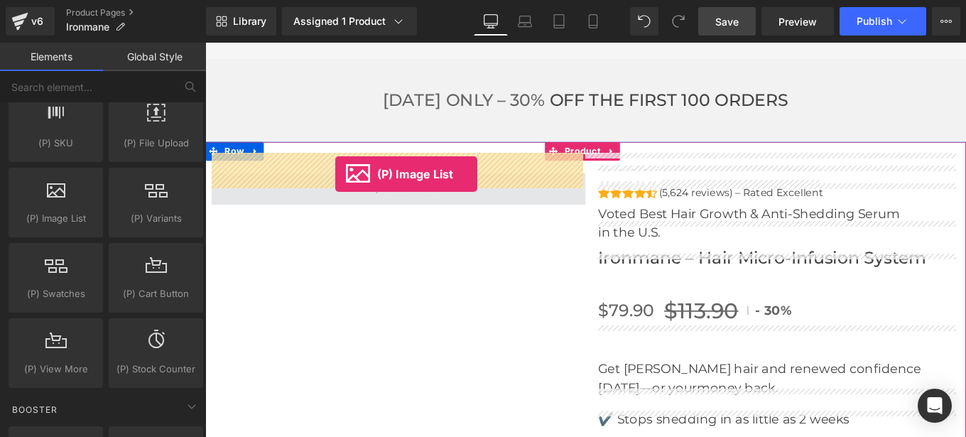
drag, startPoint x: 264, startPoint y: 254, endPoint x: 352, endPoint y: 191, distance: 108.4
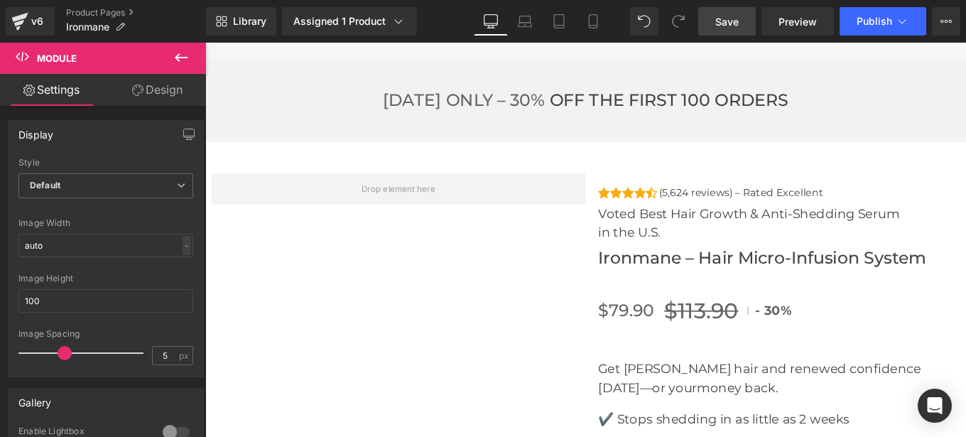
click at [173, 77] on link "Design" at bounding box center [157, 90] width 103 height 32
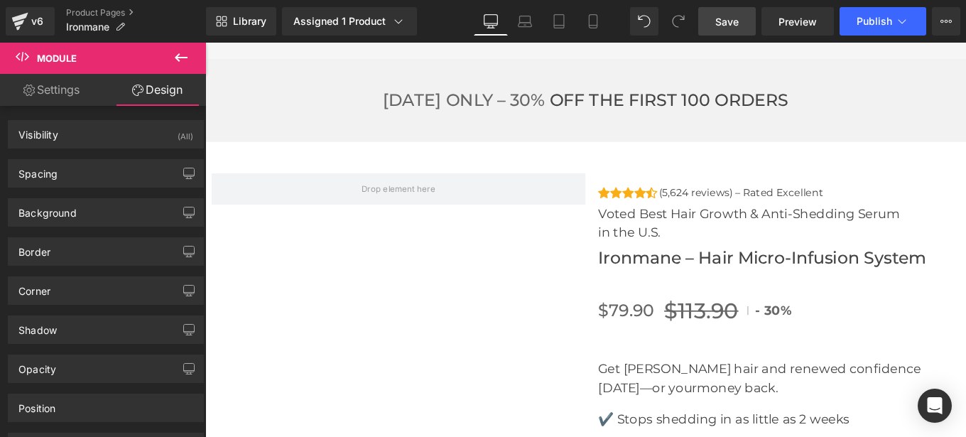
click at [47, 99] on link "Settings" at bounding box center [51, 90] width 103 height 32
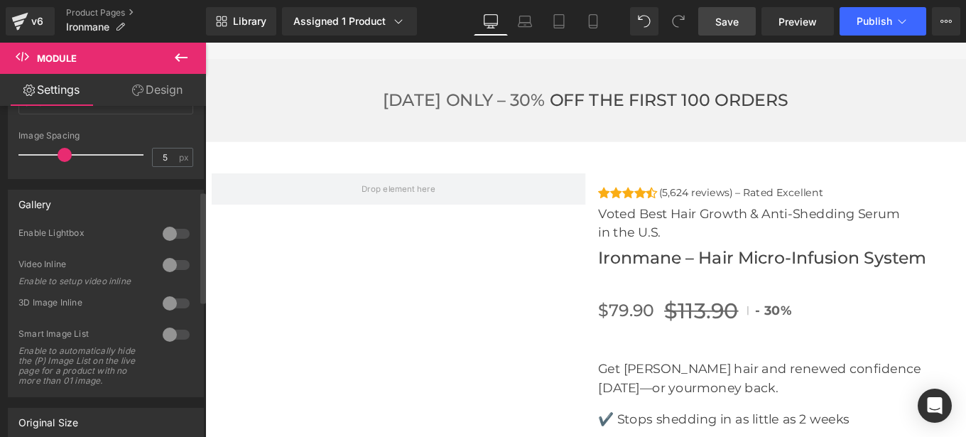
scroll to position [432, 0]
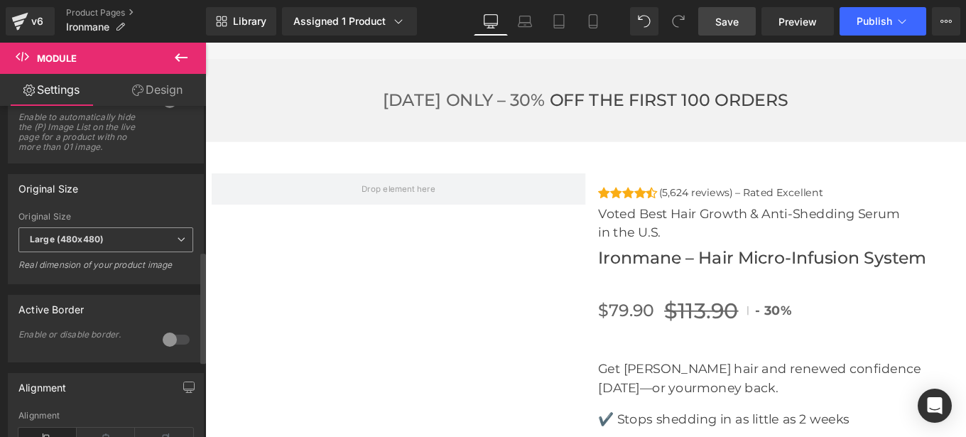
click at [123, 250] on span "Large (480x480)" at bounding box center [105, 239] width 175 height 25
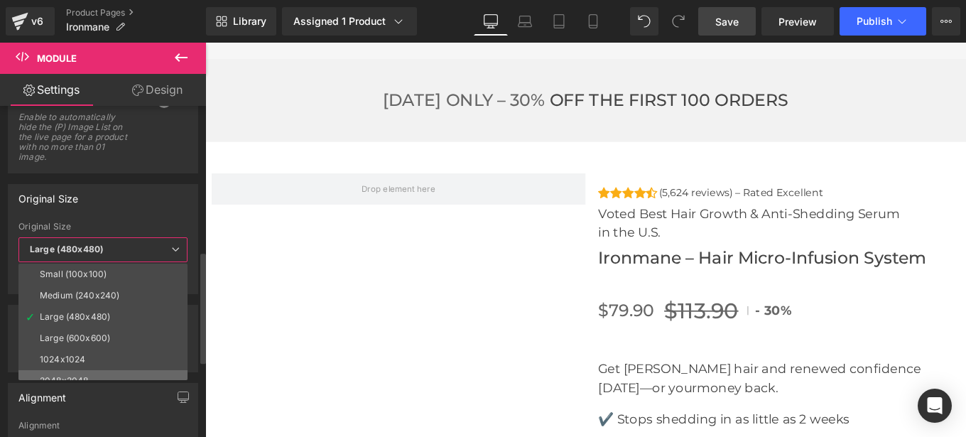
click at [87, 373] on li "2048x2048" at bounding box center [105, 380] width 175 height 21
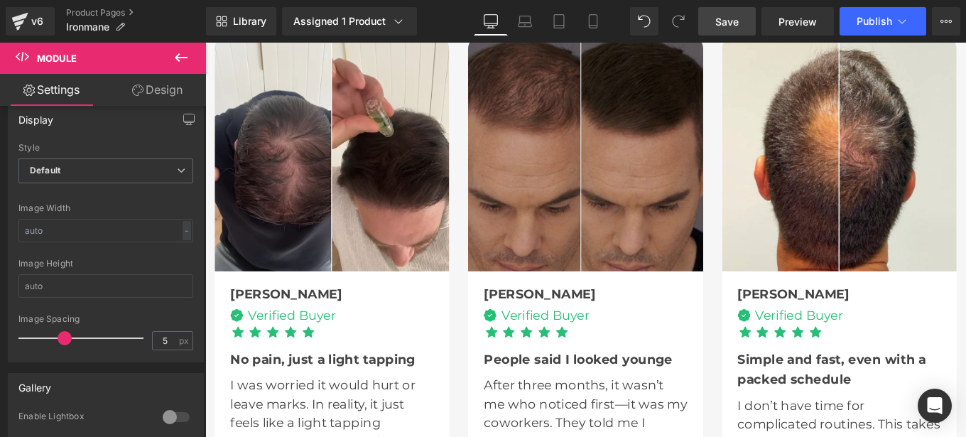
scroll to position [3786, 0]
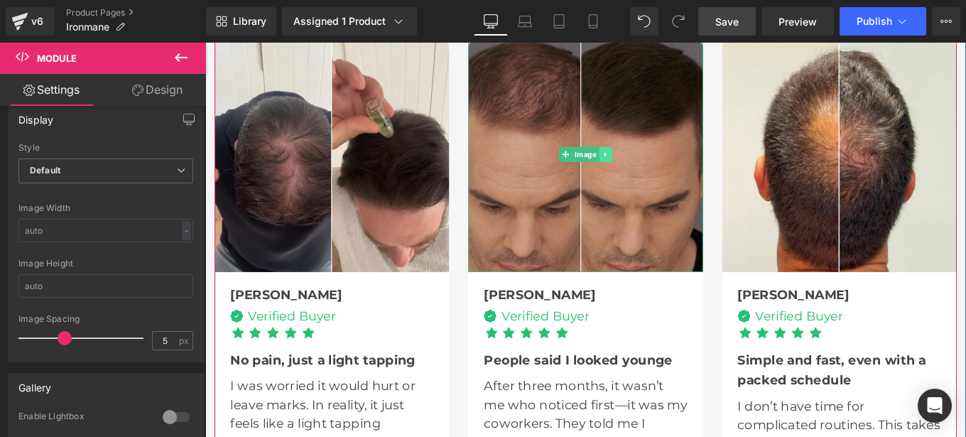
click at [659, 166] on link at bounding box center [657, 169] width 15 height 17
click at [648, 168] on icon at bounding box center [650, 170] width 8 height 8
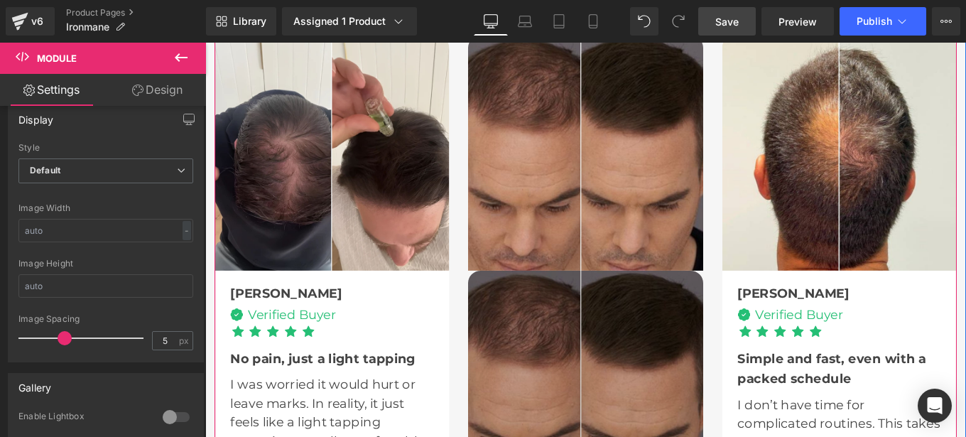
scroll to position [3986, 0]
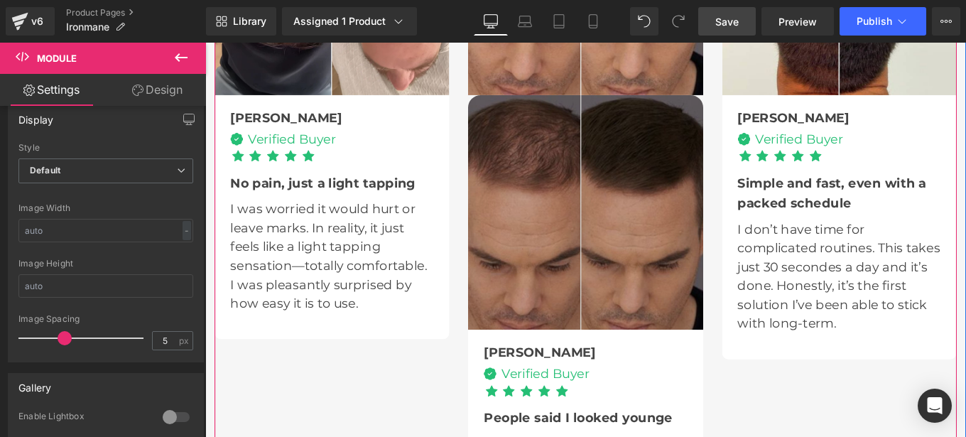
click at [602, 216] on img at bounding box center [634, 234] width 265 height 265
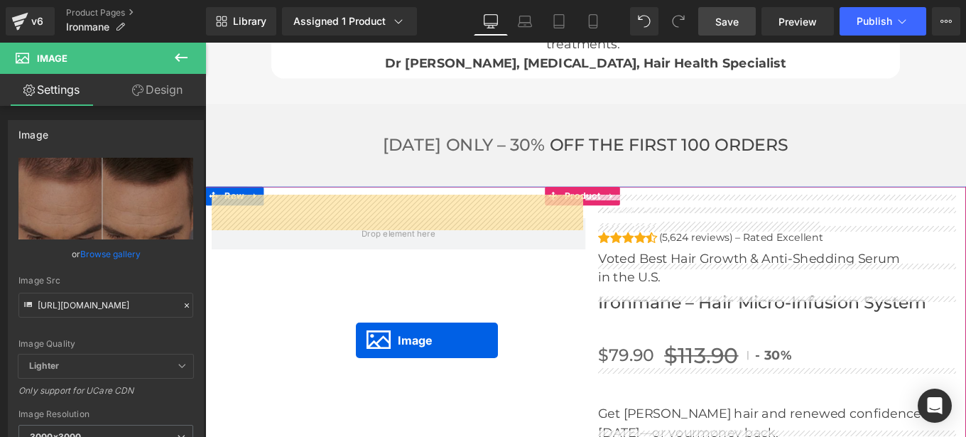
scroll to position [4610, 0]
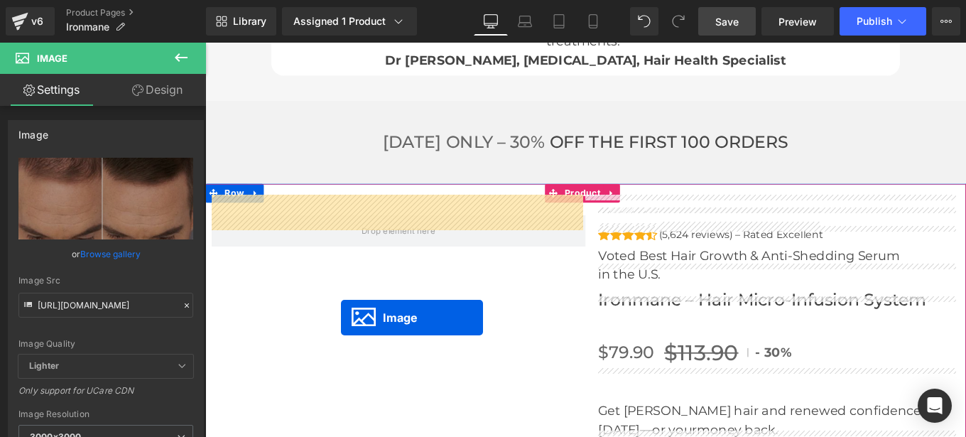
drag, startPoint x: 614, startPoint y: 230, endPoint x: 359, endPoint y: 355, distance: 284.0
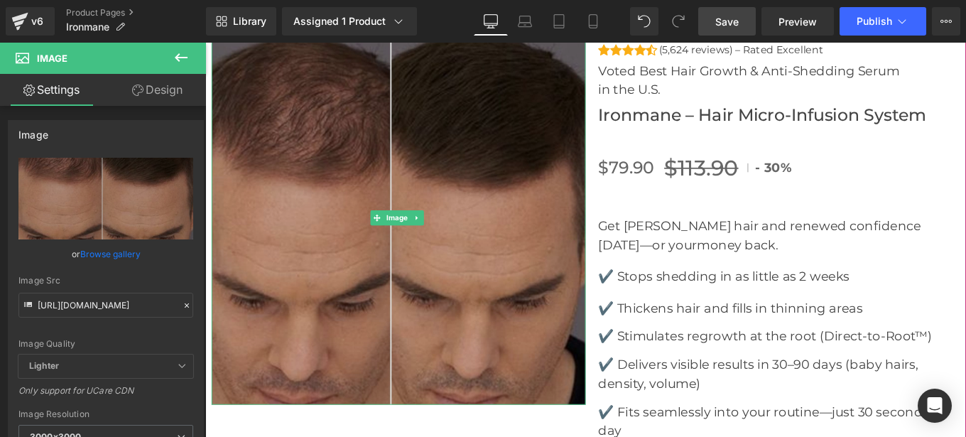
scroll to position [4918, 0]
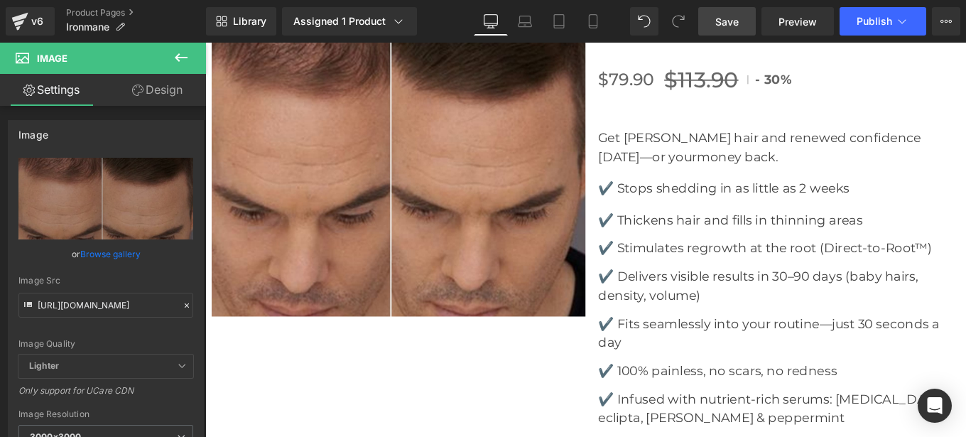
click at [184, 56] on icon at bounding box center [181, 57] width 17 height 17
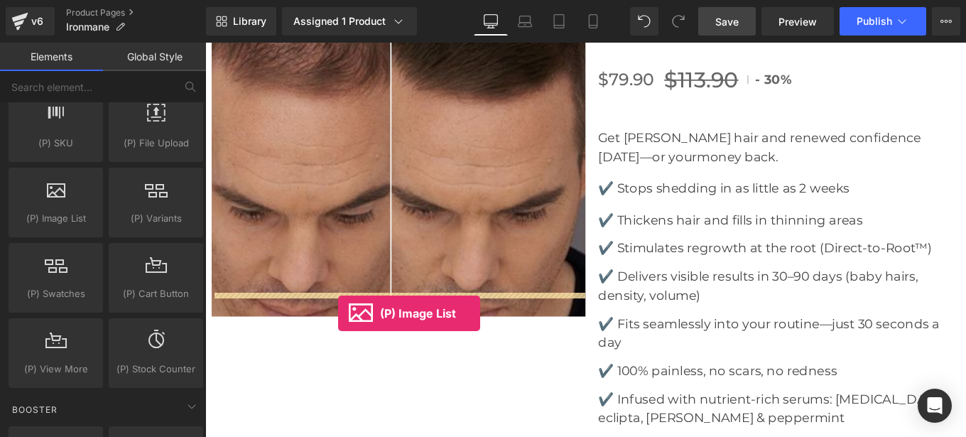
drag, startPoint x: 352, startPoint y: 330, endPoint x: 355, endPoint y: 349, distance: 19.5
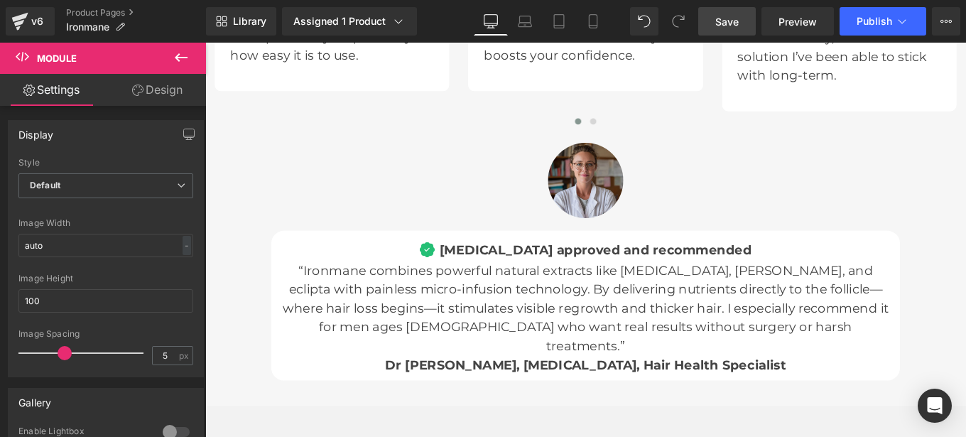
scroll to position [4265, 0]
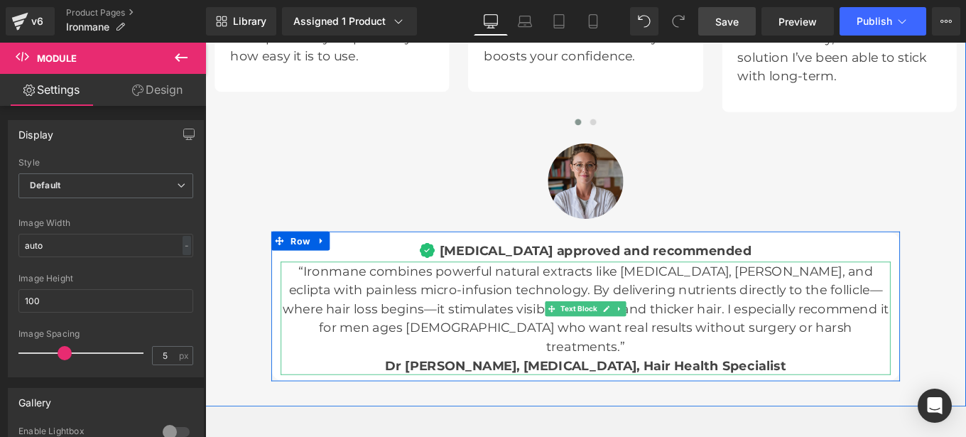
click at [491, 399] on span "Dr [PERSON_NAME], [MEDICAL_DATA], Hair Health Specialist" at bounding box center [634, 407] width 453 height 17
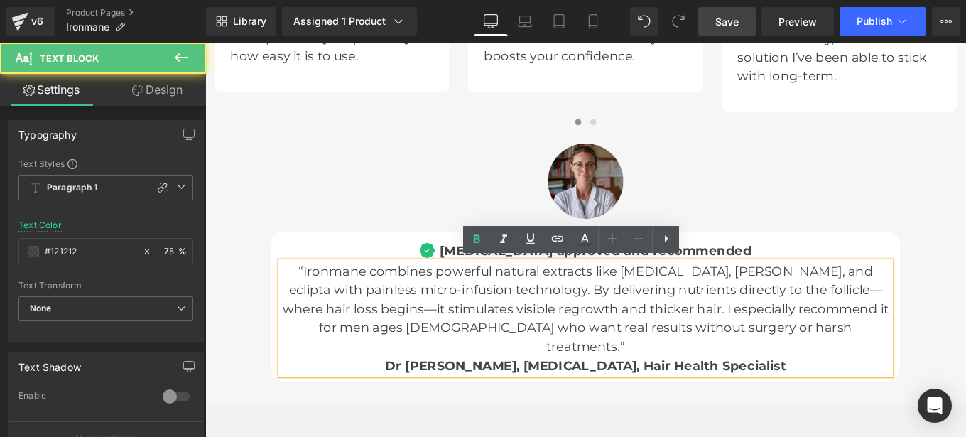
click at [495, 399] on span "Dr [PERSON_NAME], [MEDICAL_DATA], Hair Health Specialist" at bounding box center [634, 407] width 453 height 17
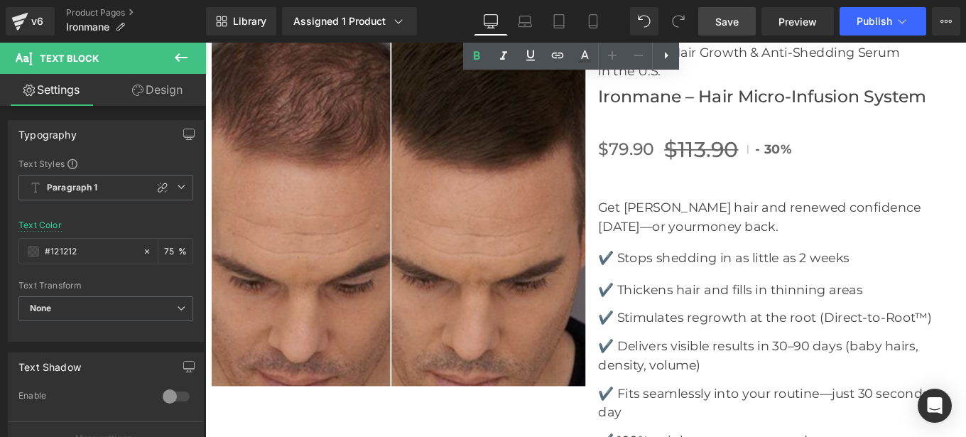
scroll to position [4841, 0]
click at [504, 319] on img at bounding box center [423, 218] width 423 height 423
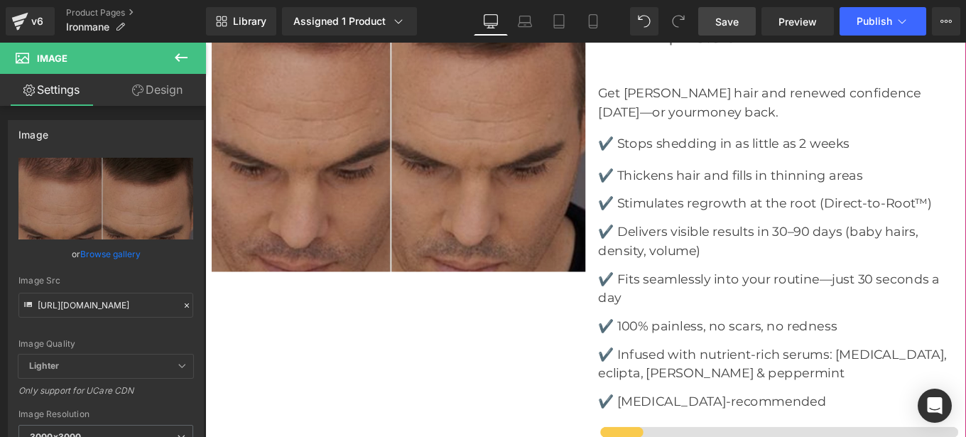
scroll to position [4970, 0]
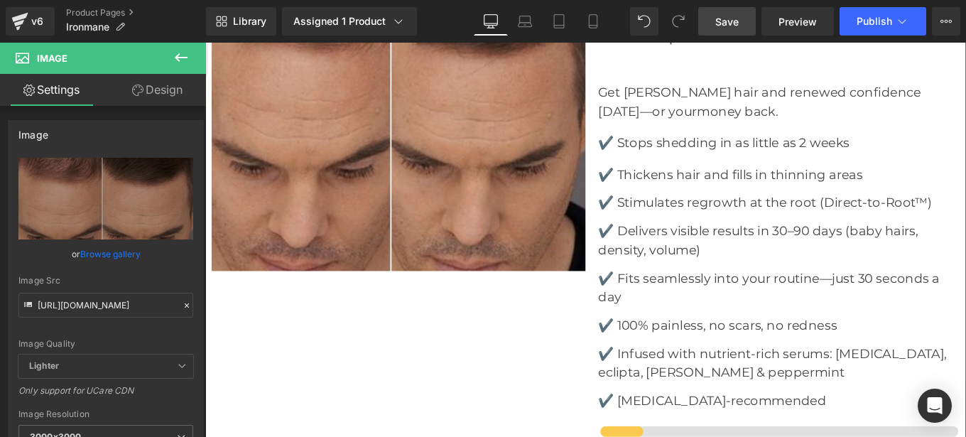
click at [393, 292] on div "Image Icon Icon Icon Icon Icon Icon List Hoz (5,624 reviews) – Rated Excellent …" at bounding box center [635, 331] width 860 height 979
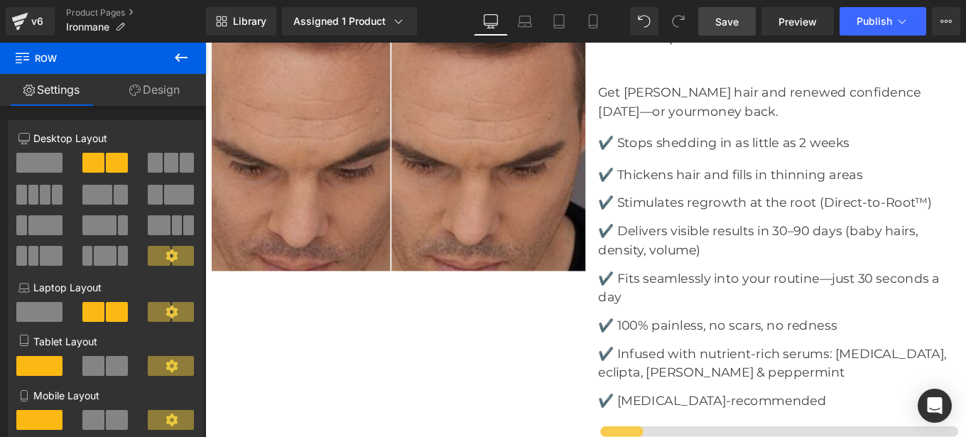
click at [178, 60] on icon at bounding box center [181, 57] width 13 height 9
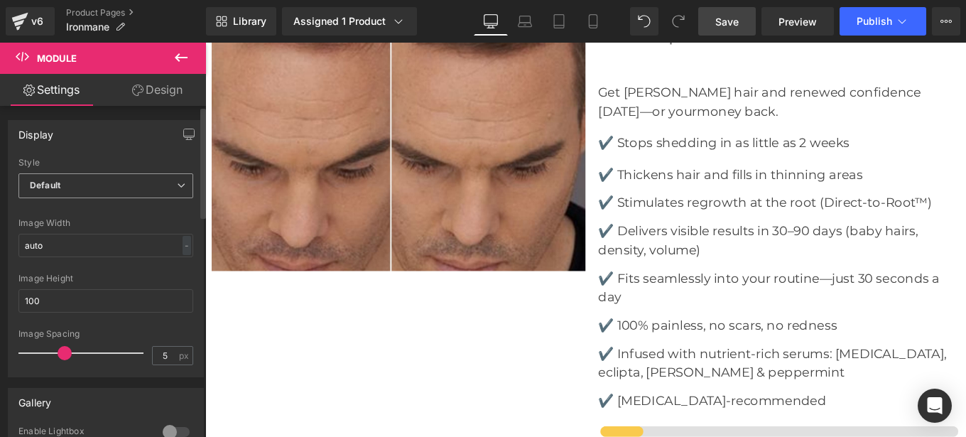
click at [97, 188] on span "Default" at bounding box center [105, 185] width 175 height 25
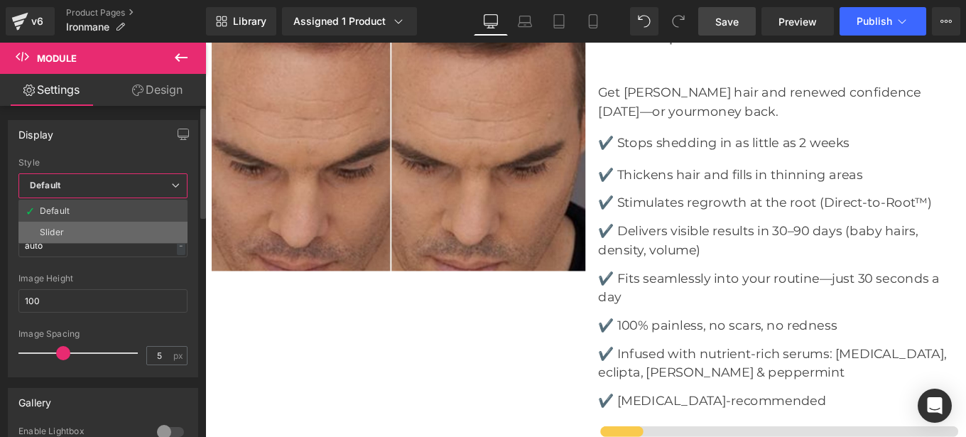
click at [73, 232] on li "Slider" at bounding box center [102, 232] width 169 height 21
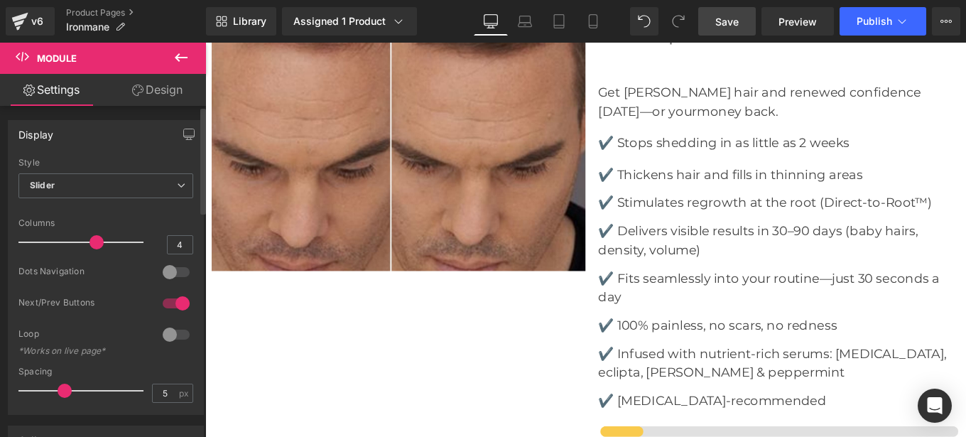
type input "3"
drag, startPoint x: 116, startPoint y: 242, endPoint x: 75, endPoint y: 242, distance: 41.2
click at [75, 242] on span at bounding box center [72, 242] width 14 height 14
click at [159, 300] on div at bounding box center [176, 303] width 34 height 23
click at [177, 271] on div at bounding box center [176, 272] width 34 height 23
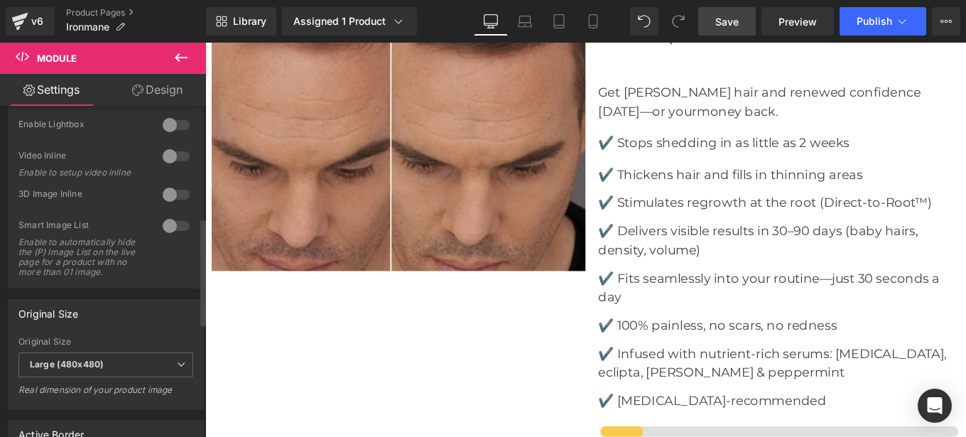
scroll to position [345, 0]
click at [117, 369] on span "Large (480x480)" at bounding box center [105, 364] width 175 height 25
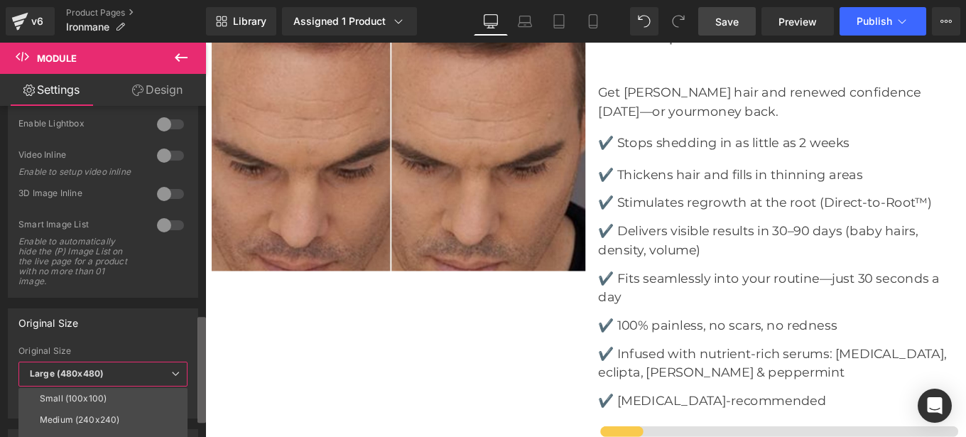
scroll to position [644, 0]
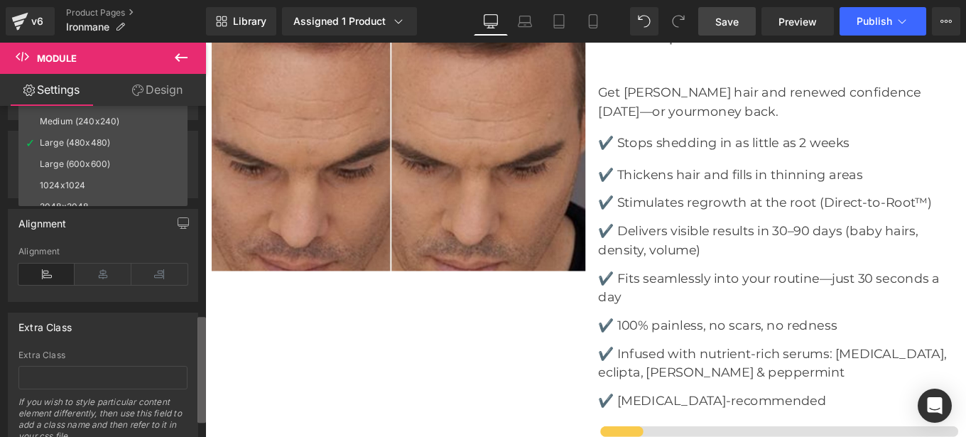
click at [195, 397] on div "Display Default Slider Style Slider Default Slider 3 Columns 3 4 Columns 4 3 Co…" at bounding box center [103, 274] width 206 height 337
click at [71, 204] on div "2048x2048" at bounding box center [64, 207] width 48 height 10
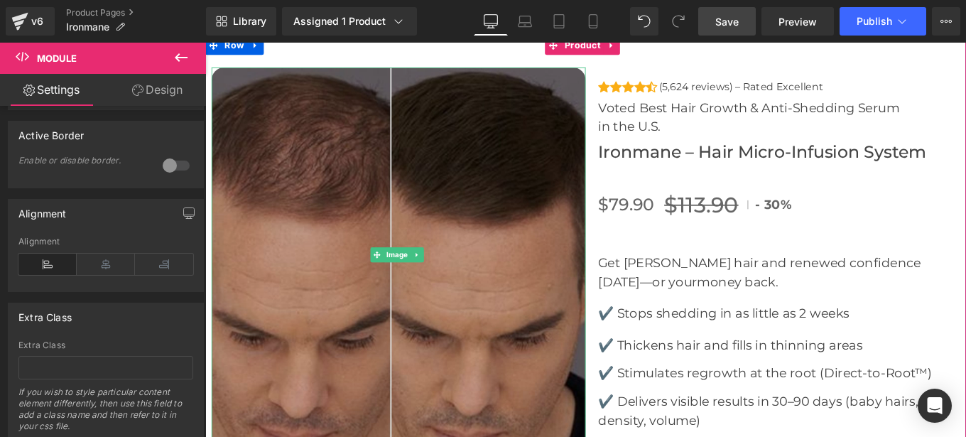
scroll to position [4772, 0]
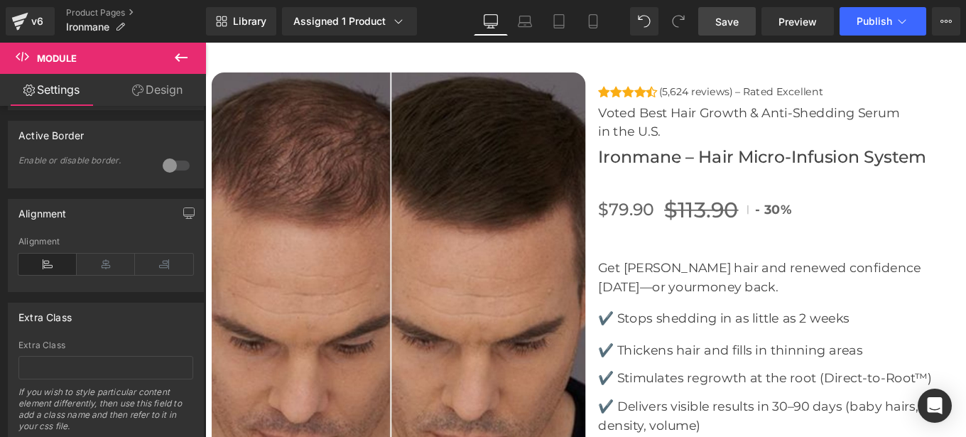
click at [719, 28] on span "Save" at bounding box center [726, 21] width 23 height 15
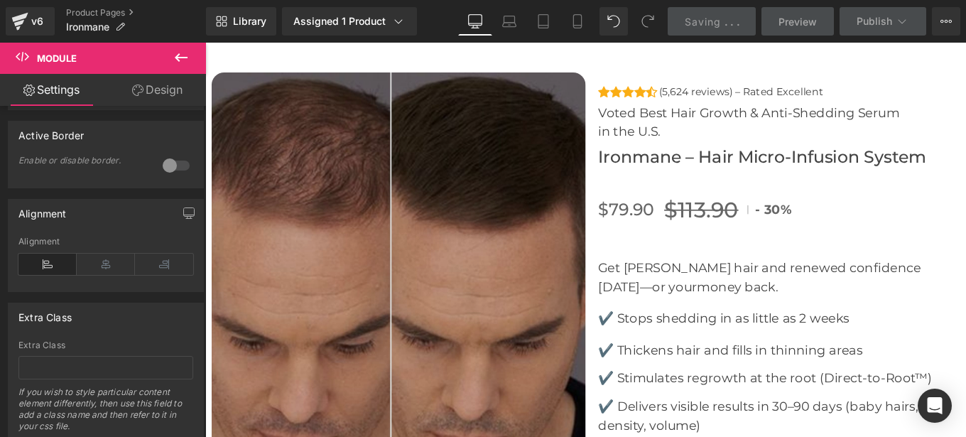
click at [363, 210] on img at bounding box center [423, 287] width 423 height 423
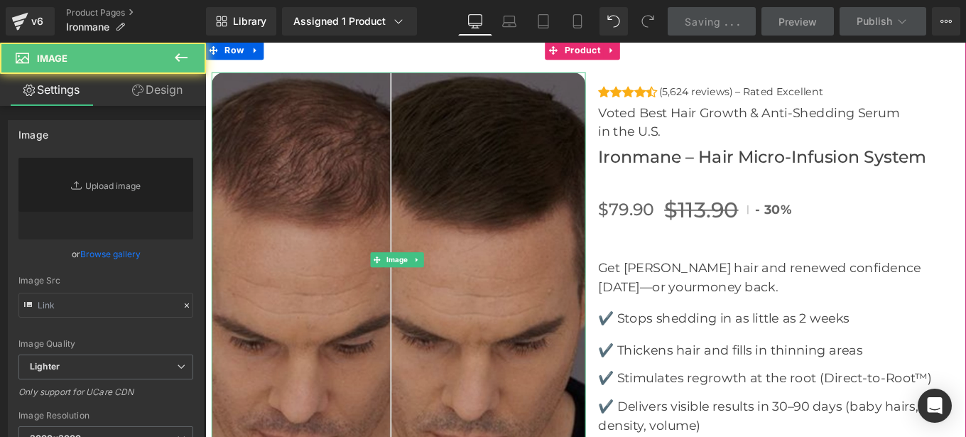
type input "[URL][DOMAIN_NAME]"
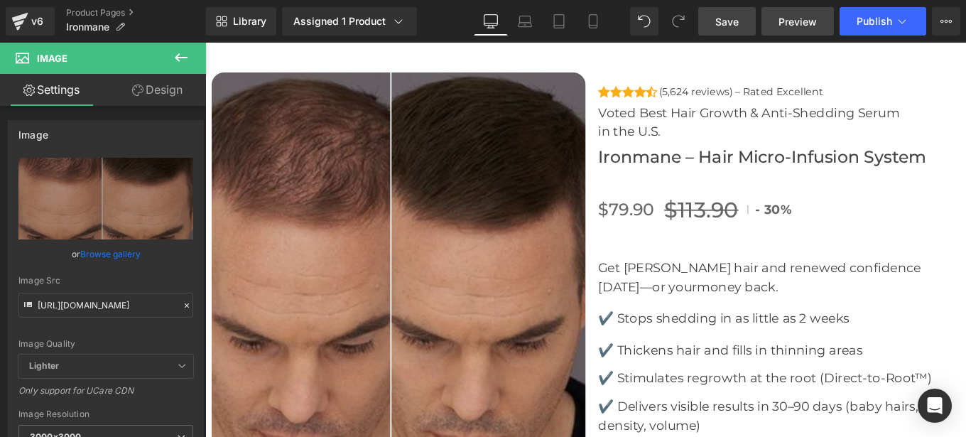
click at [790, 29] on link "Preview" at bounding box center [798, 21] width 72 height 28
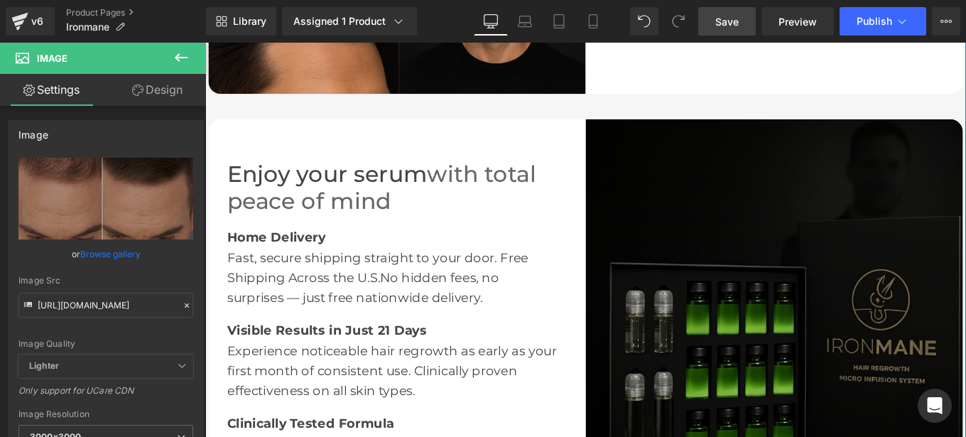
scroll to position [2117, 0]
click at [806, 323] on img at bounding box center [848, 342] width 426 height 426
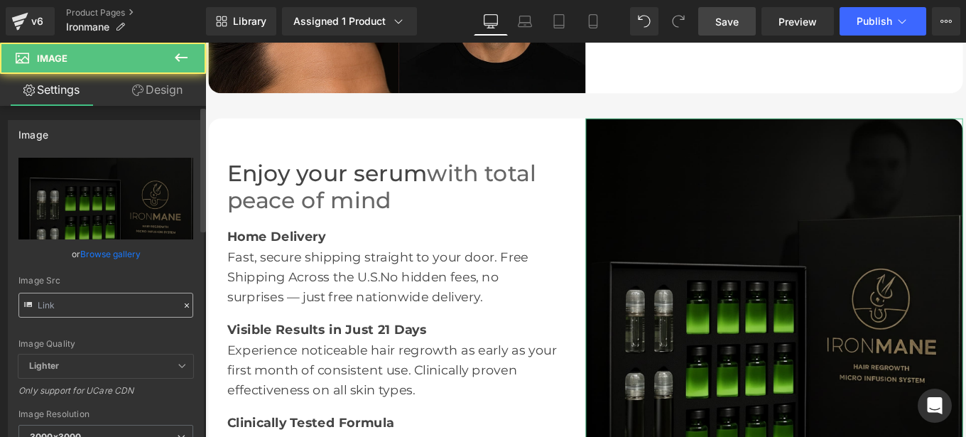
type input "[URL][DOMAIN_NAME]"
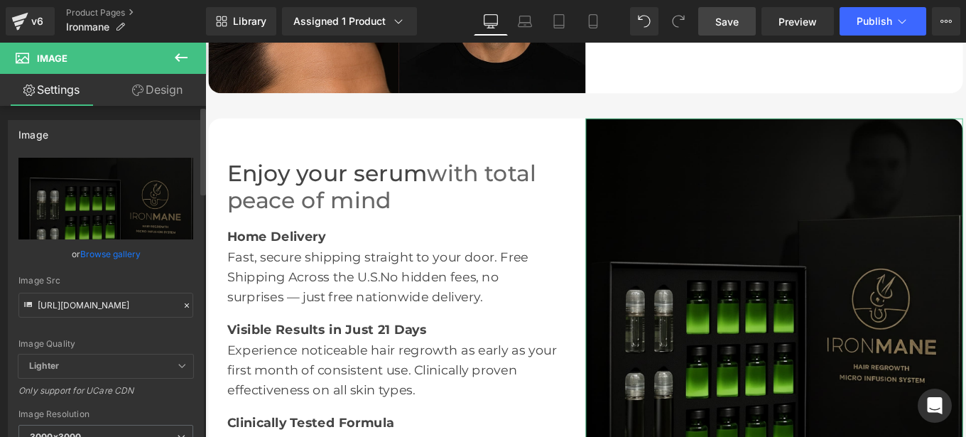
click at [182, 305] on icon at bounding box center [187, 305] width 10 height 10
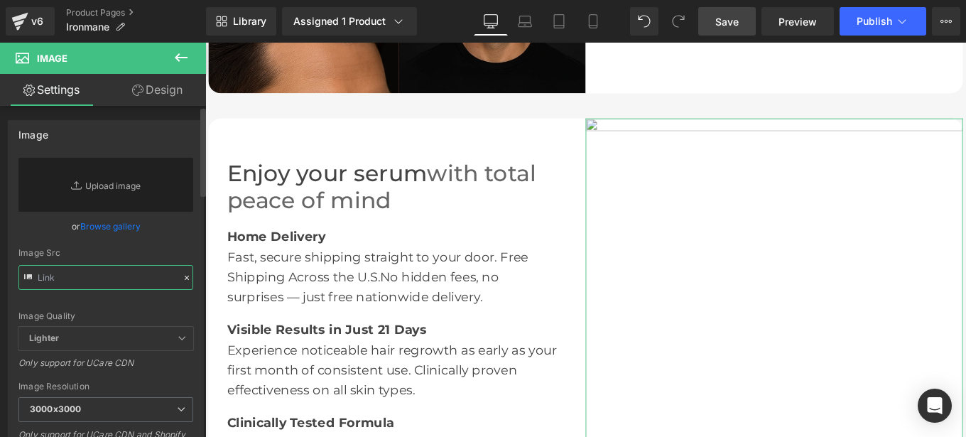
click at [97, 277] on input "text" at bounding box center [105, 277] width 175 height 25
paste input "[URL][DOMAIN_NAME]"
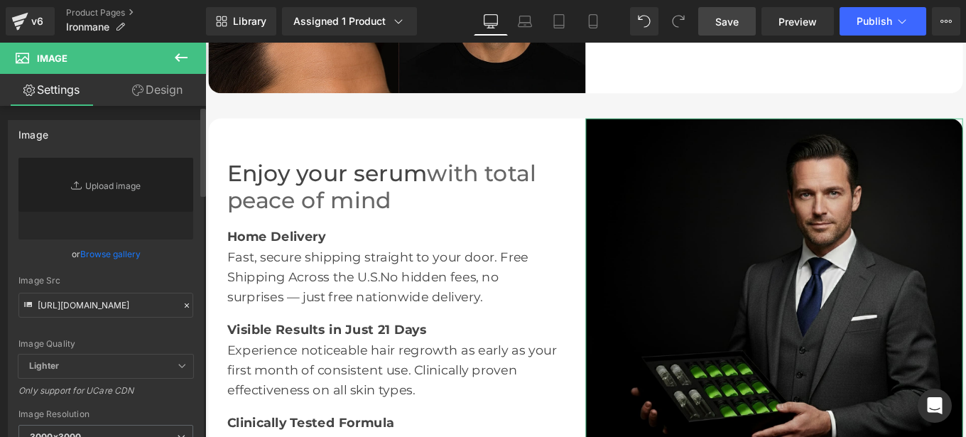
click at [183, 268] on div "Image Quality Lighter Lightest Lighter Lighter Lightest Only support for UCare …" at bounding box center [105, 256] width 175 height 197
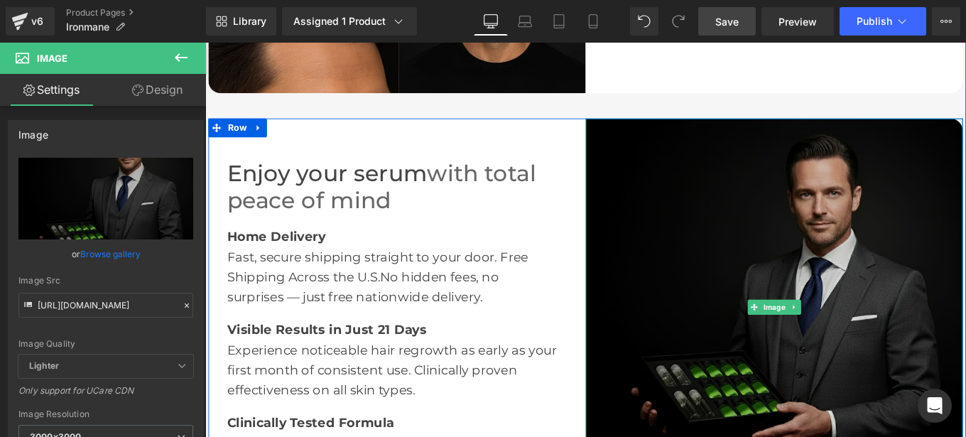
type input "[URL][DOMAIN_NAME]"
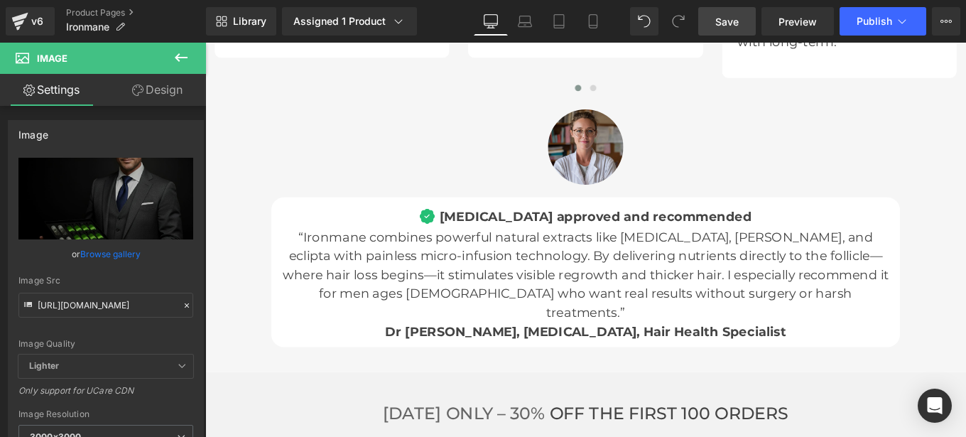
scroll to position [4301, 0]
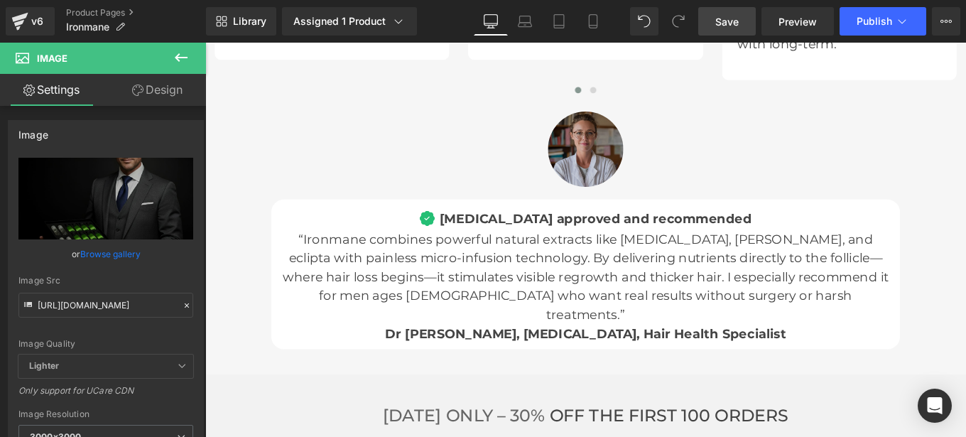
click at [626, 174] on img at bounding box center [634, 162] width 85 height 85
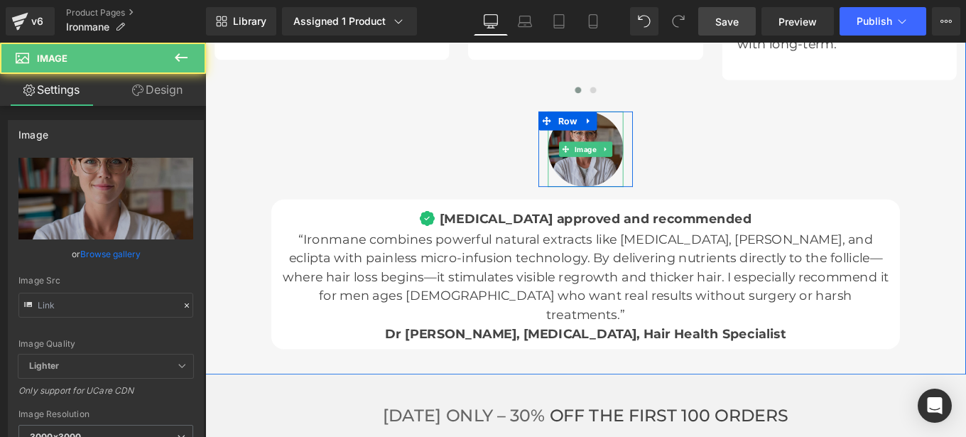
type input "[URL][DOMAIN_NAME]"
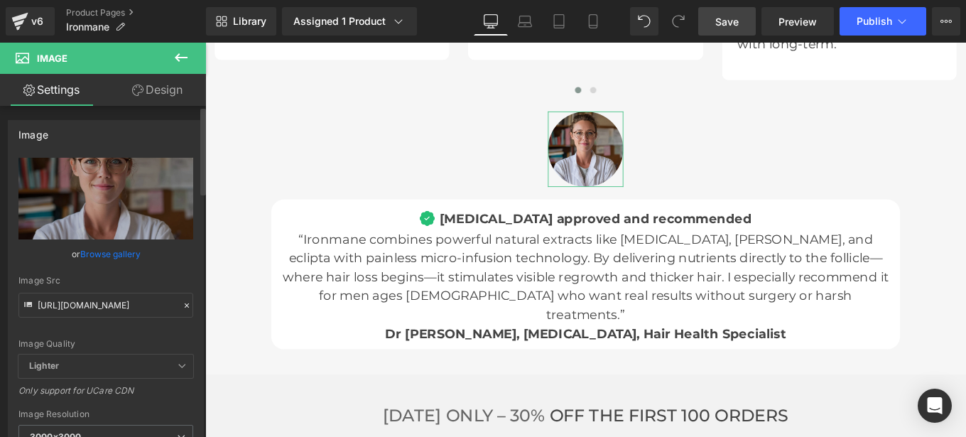
click at [182, 300] on icon at bounding box center [187, 305] width 10 height 10
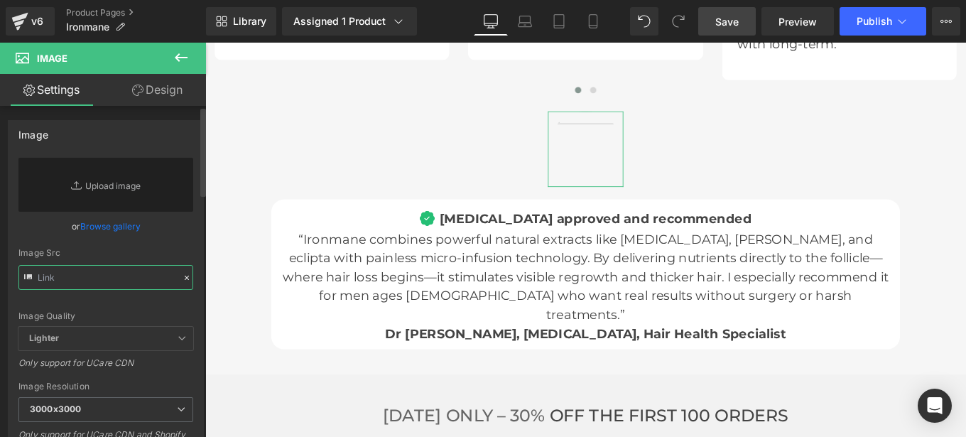
click at [97, 277] on input "text" at bounding box center [105, 277] width 175 height 25
paste input "[URL][DOMAIN_NAME]"
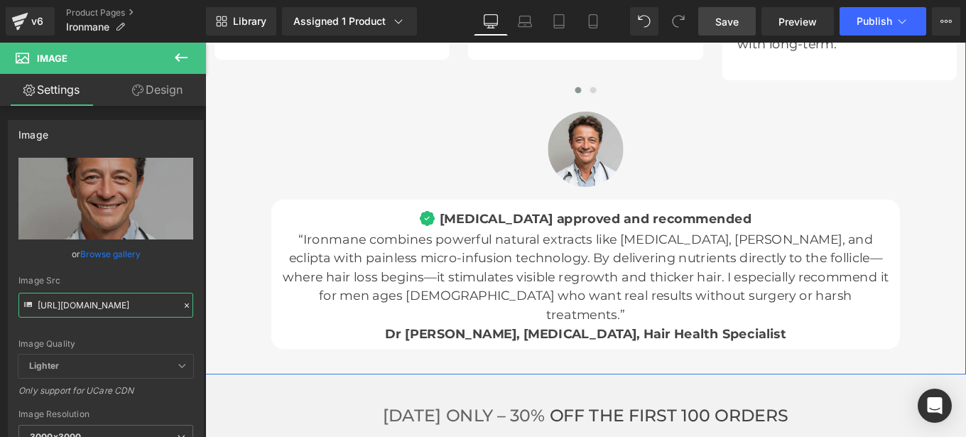
type input "[URL][DOMAIN_NAME]"
drag, startPoint x: 737, startPoint y: 22, endPoint x: 412, endPoint y: 359, distance: 468.3
click at [737, 22] on span "Save" at bounding box center [726, 21] width 23 height 15
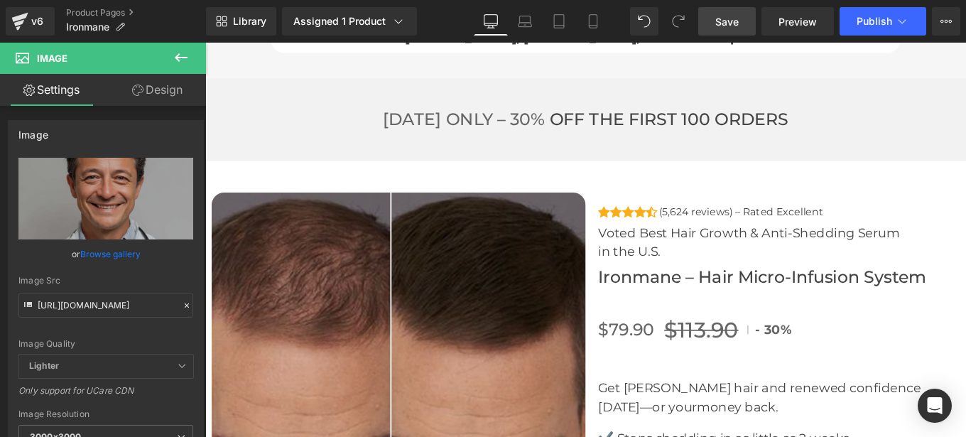
scroll to position [4638, 0]
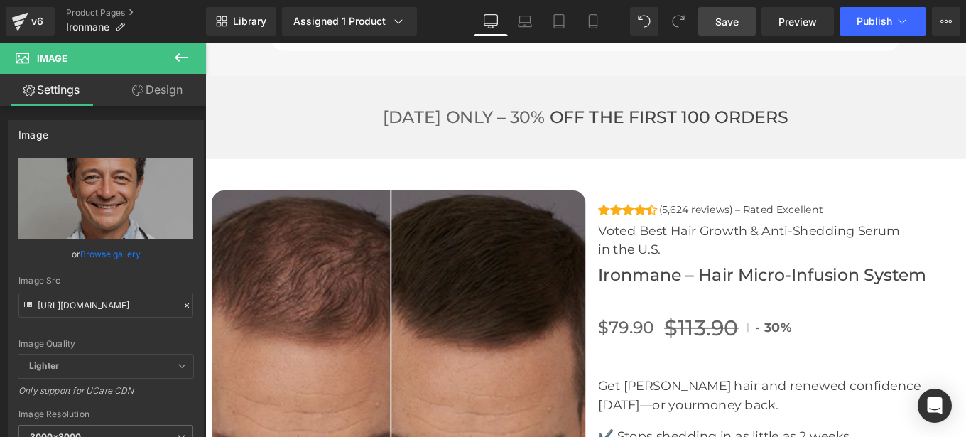
drag, startPoint x: 724, startPoint y: 22, endPoint x: 556, endPoint y: 6, distance: 169.1
click at [724, 22] on span "Save" at bounding box center [726, 21] width 23 height 15
drag, startPoint x: 798, startPoint y: 18, endPoint x: 362, endPoint y: 404, distance: 582.8
click at [798, 18] on span "Preview" at bounding box center [798, 21] width 38 height 15
click at [738, 18] on span "Save" at bounding box center [726, 21] width 23 height 15
